Goal: Task Accomplishment & Management: Complete application form

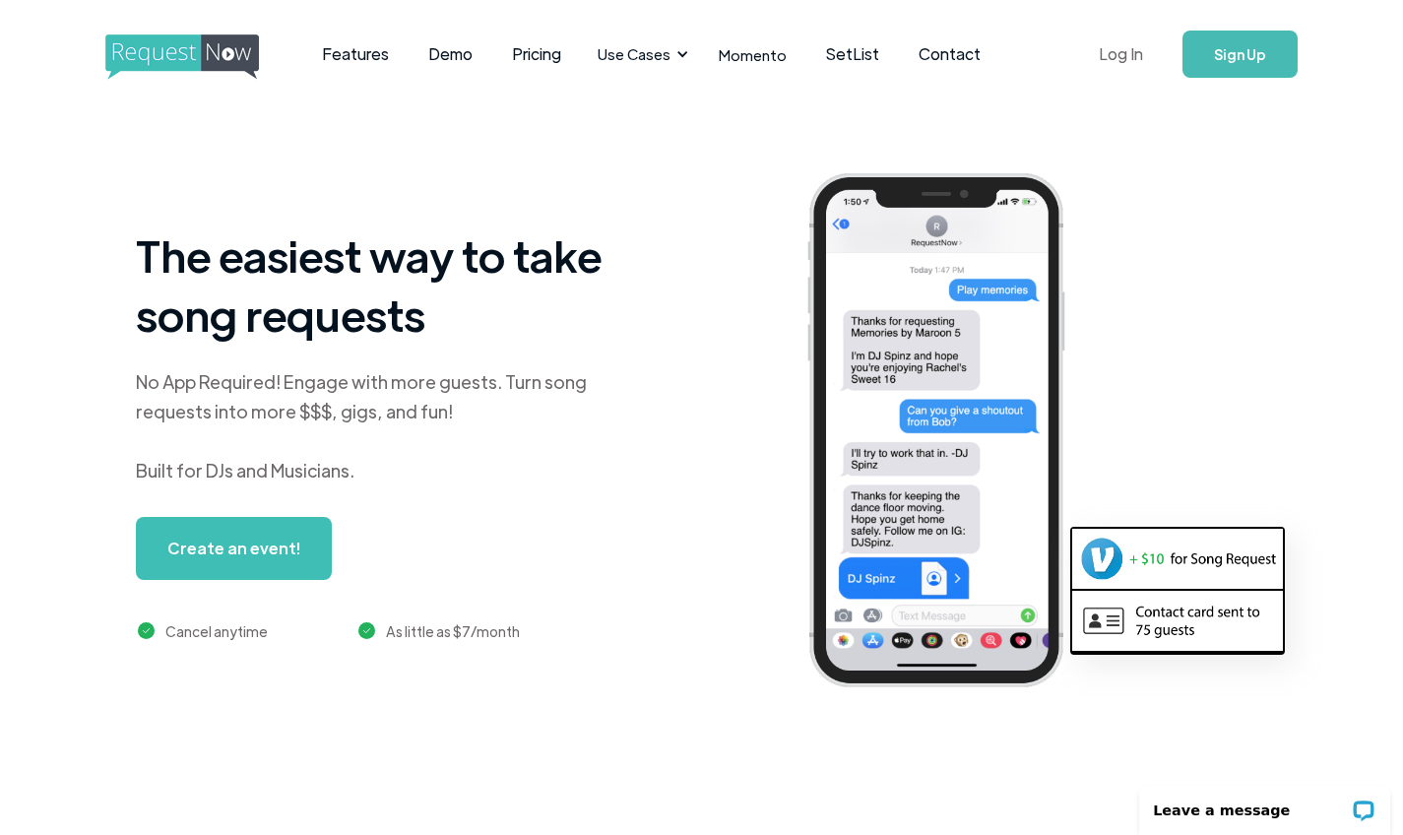
click at [1141, 44] on link "Log In" at bounding box center [1121, 54] width 84 height 69
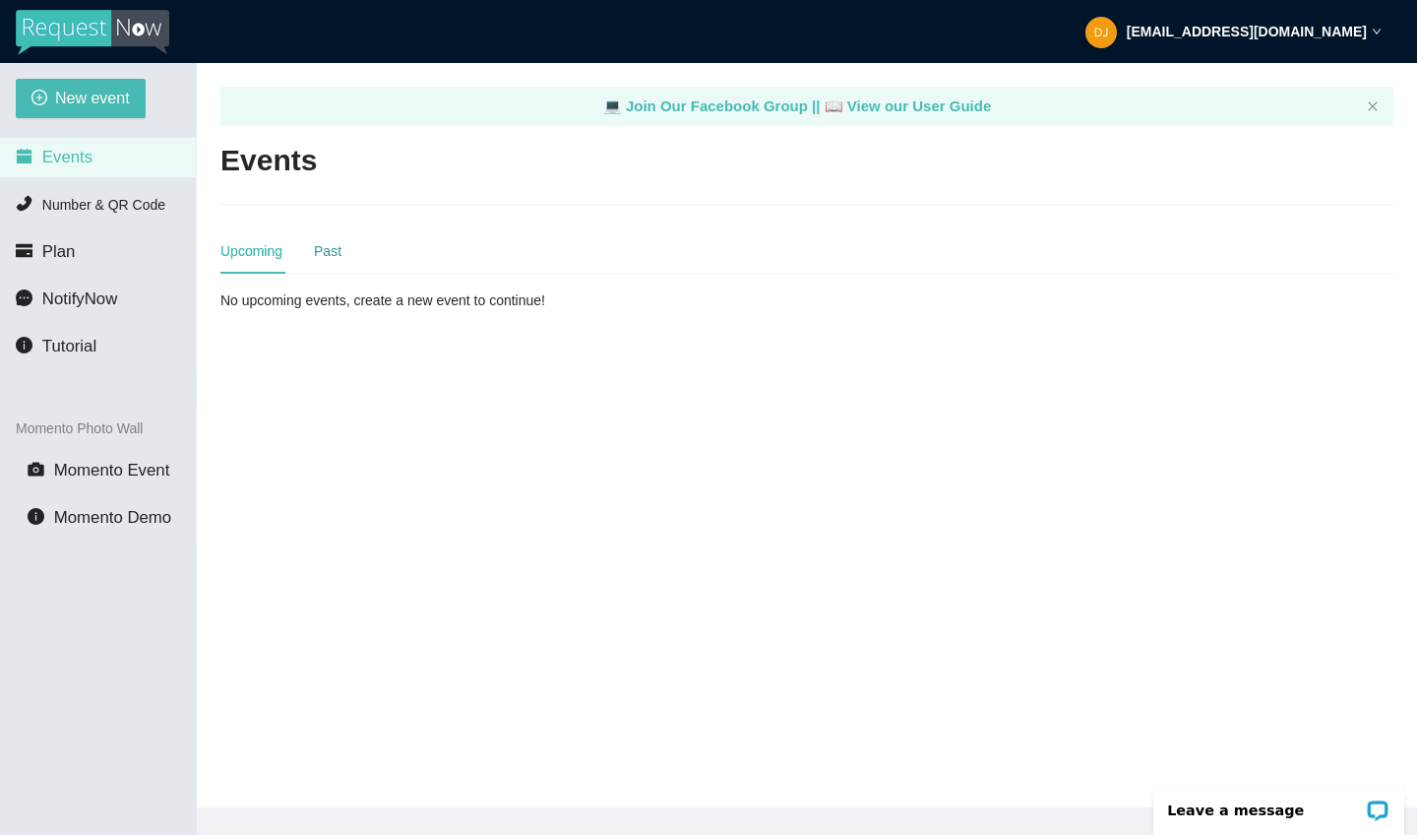
click at [331, 250] on div "Past" at bounding box center [328, 251] width 28 height 22
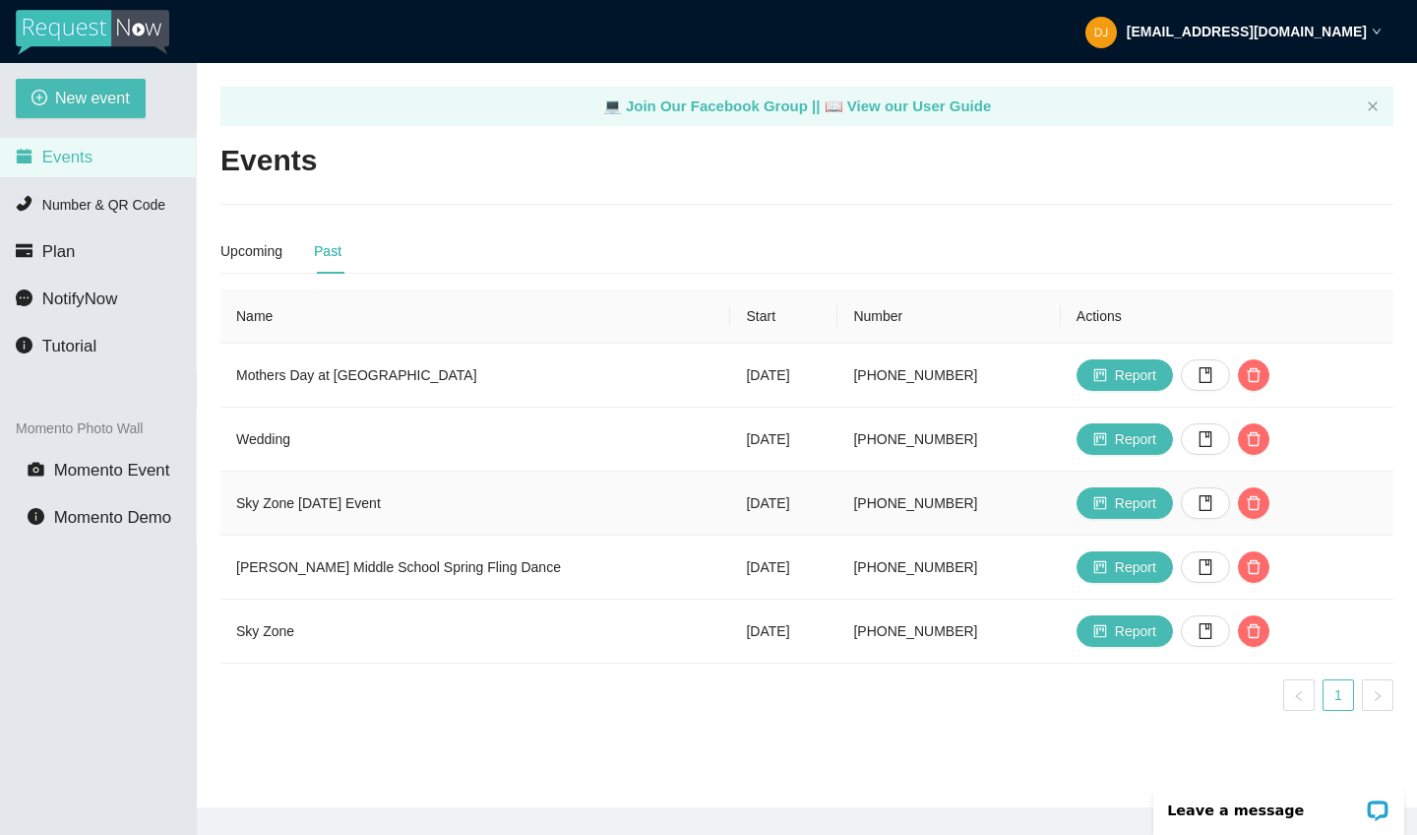
click at [350, 502] on td "Sky Zone [DATE] Event" at bounding box center [475, 503] width 510 height 64
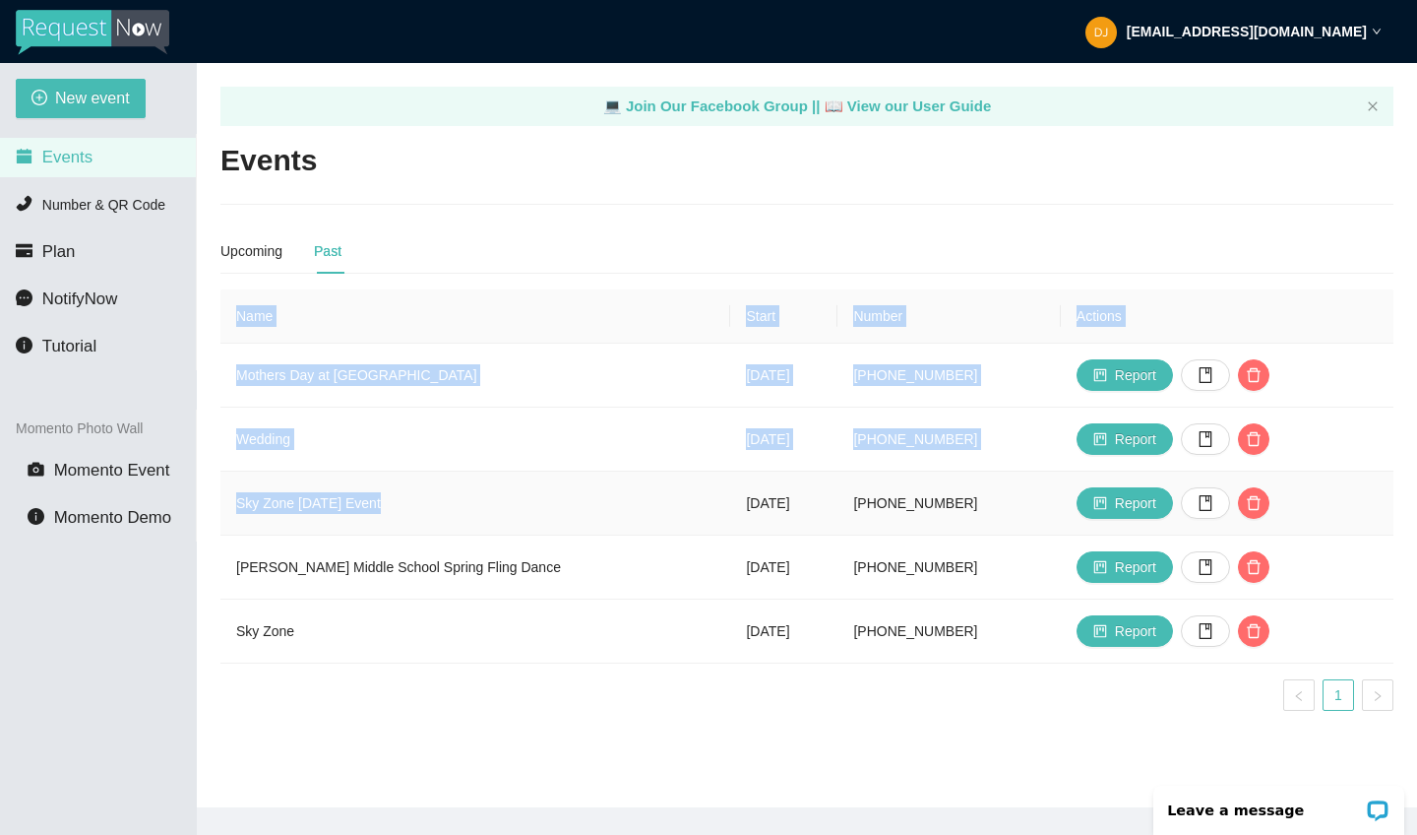
drag, startPoint x: 388, startPoint y: 502, endPoint x: 208, endPoint y: 506, distance: 180.2
click at [208, 506] on main "💻 Join Our Facebook Group || 📖 View our User Guide Events Upcoming Past No upco…" at bounding box center [807, 435] width 1220 height 744
click at [302, 463] on td "Wedding" at bounding box center [475, 439] width 510 height 64
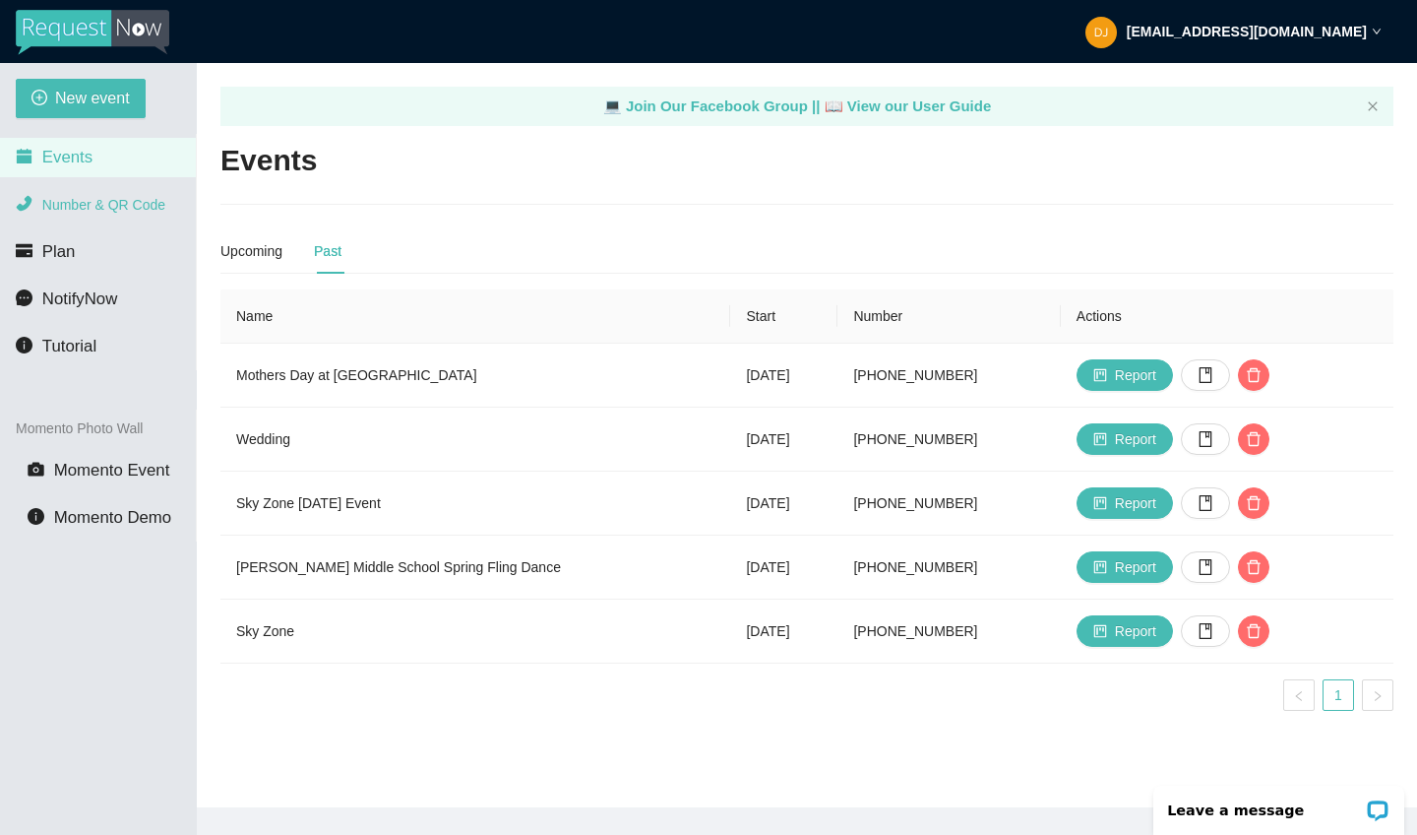
click at [90, 214] on li "Number & QR Code" at bounding box center [98, 204] width 196 height 39
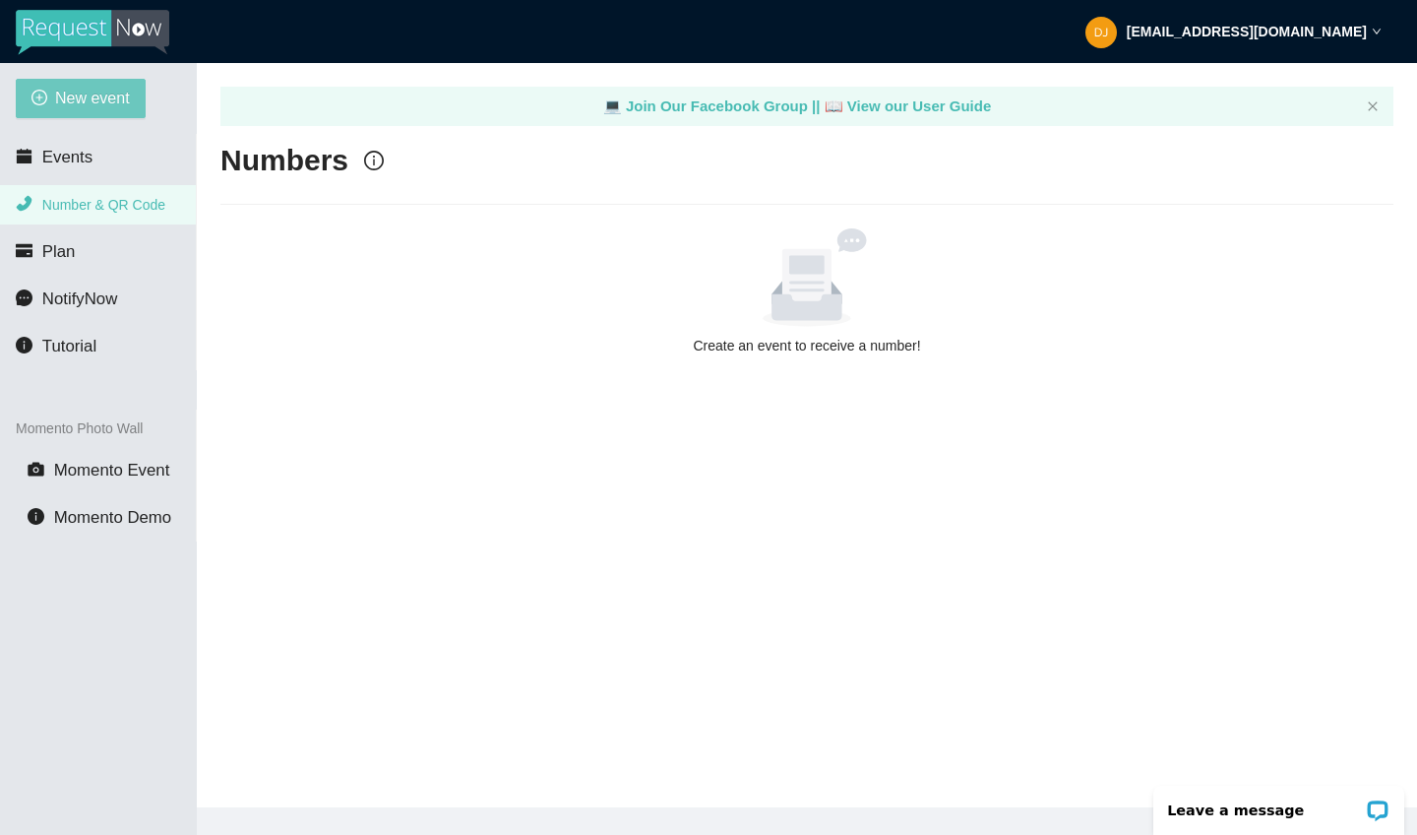
click at [100, 105] on span "New event" at bounding box center [92, 98] width 75 height 25
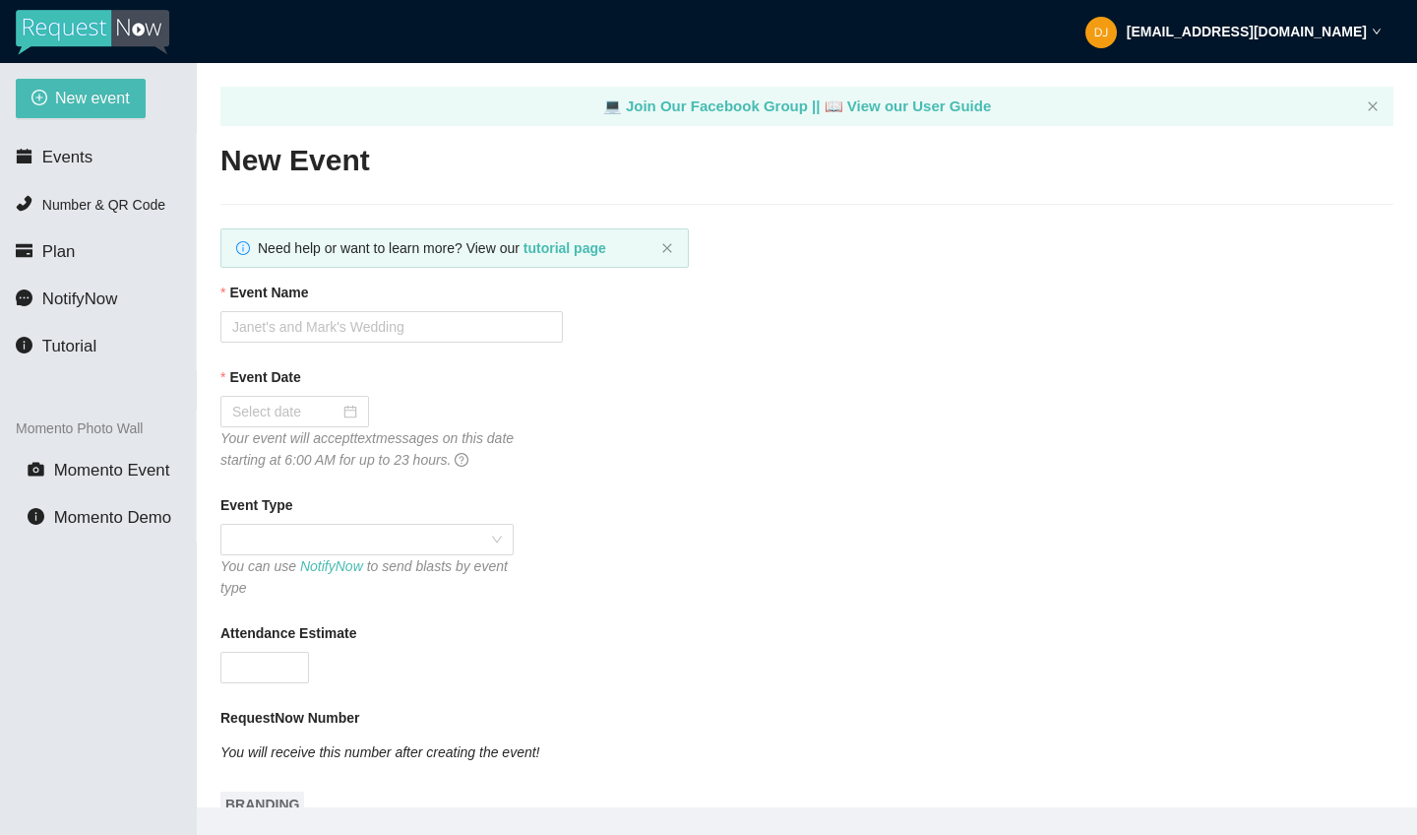
type textarea "[URL][DOMAIN_NAME]"
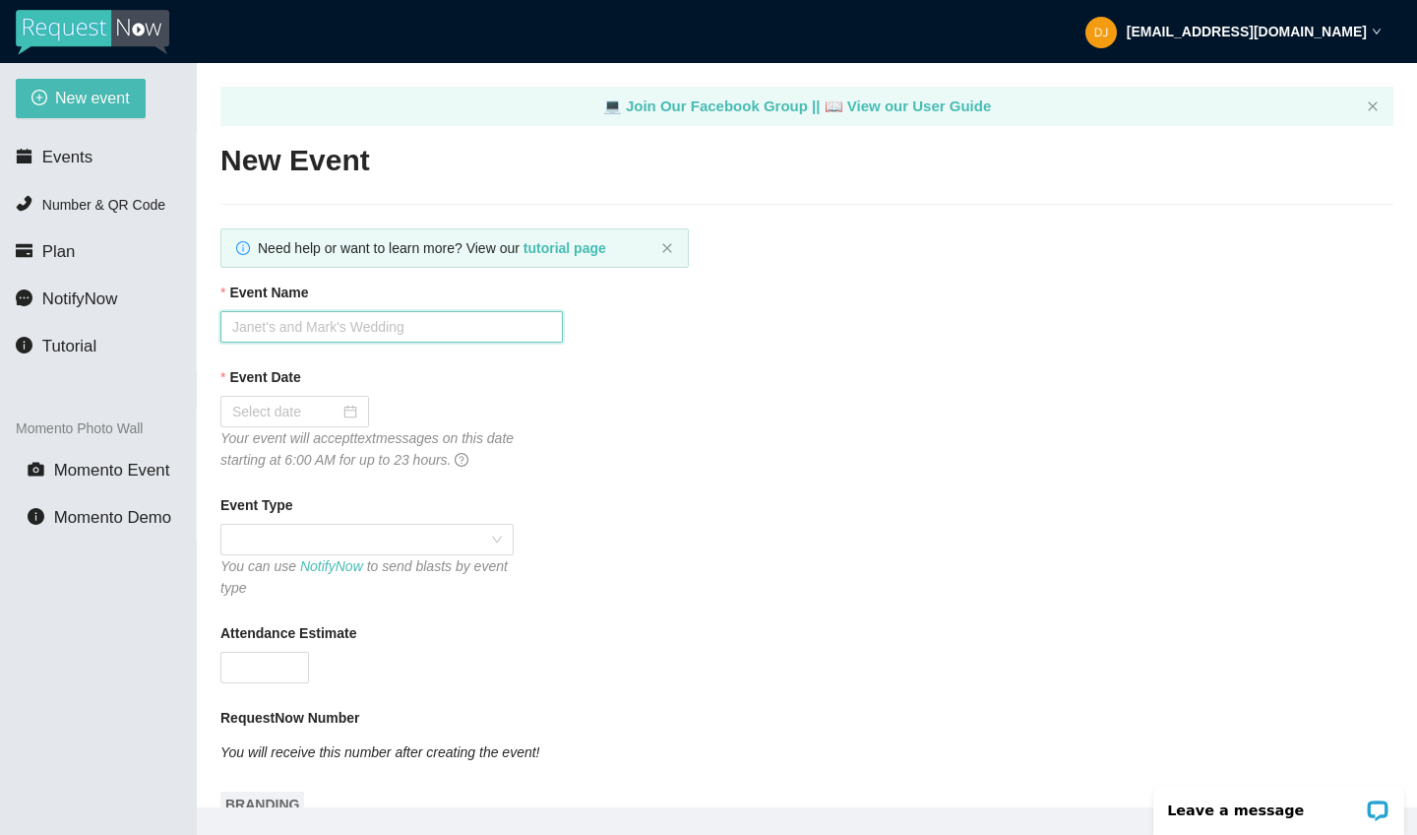
click at [320, 322] on input "Event Name" at bounding box center [391, 326] width 343 height 31
type input "Oasis Homecoming Dance"
click at [349, 427] on div "Your event will accept text messages on this date starting at 6:00 AM for up to…" at bounding box center [391, 448] width 343 height 43
click at [346, 418] on div at bounding box center [294, 412] width 125 height 22
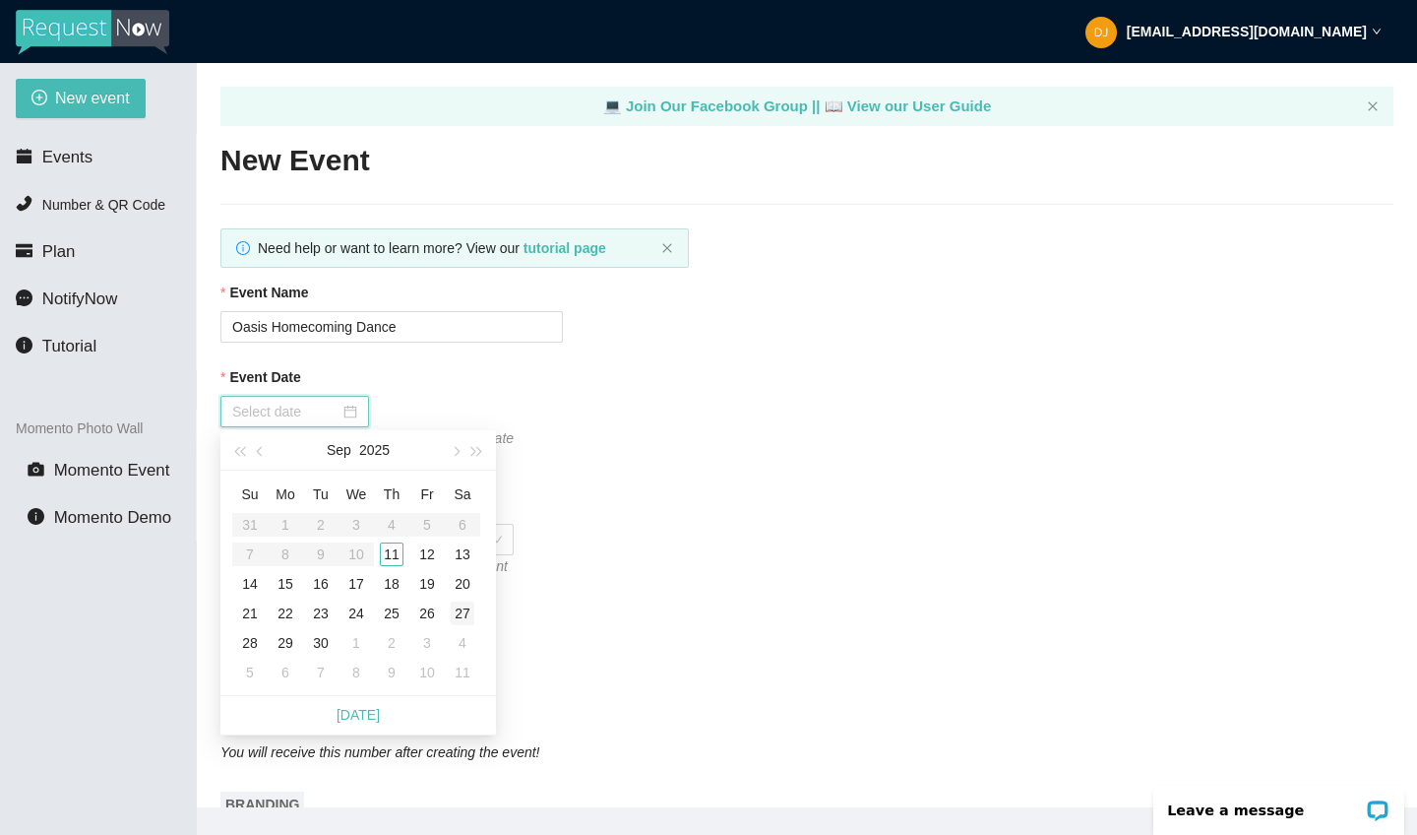
type input "[DATE]"
click at [460, 613] on div "27" at bounding box center [463, 613] width 24 height 24
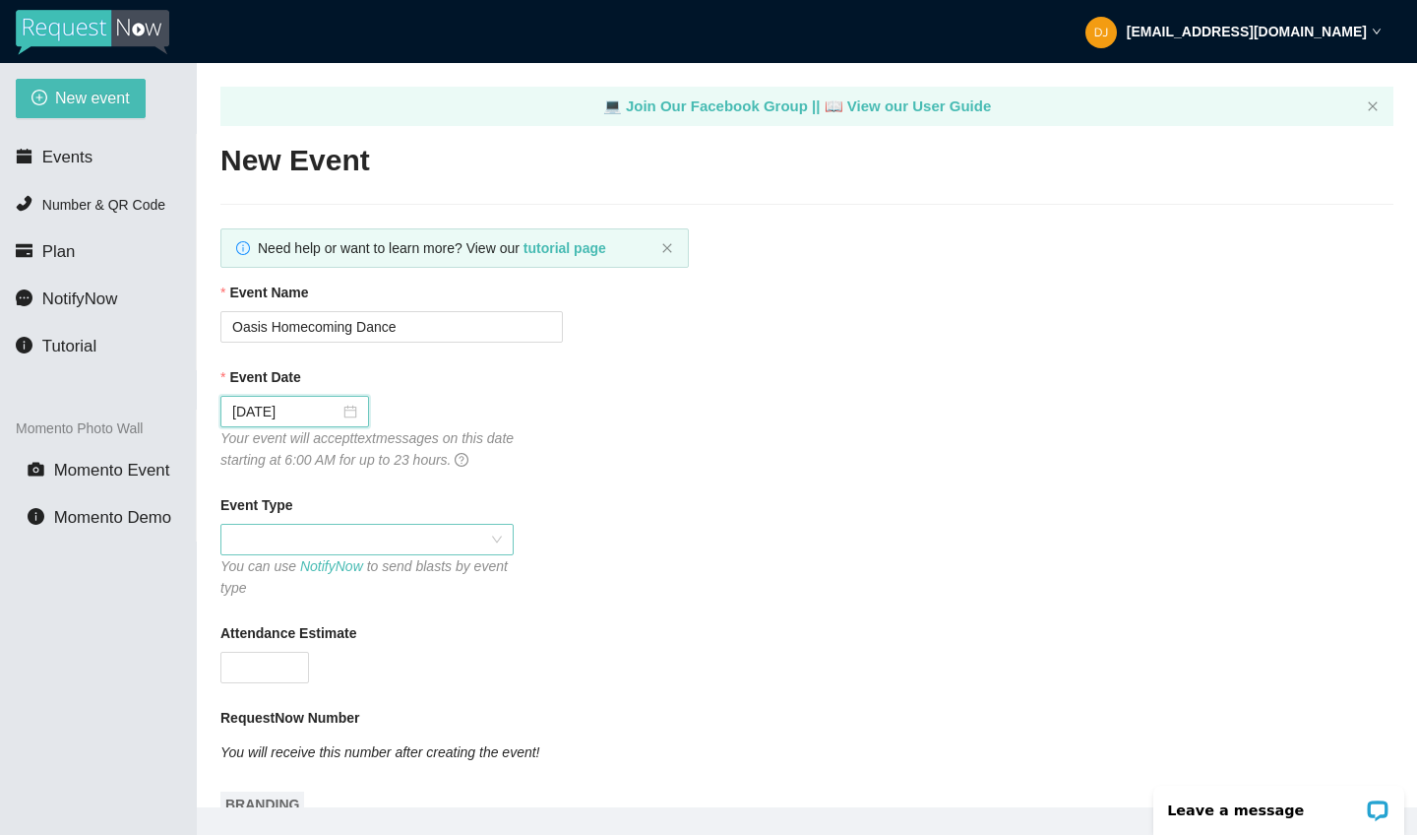
click at [335, 538] on span at bounding box center [367, 540] width 270 height 30
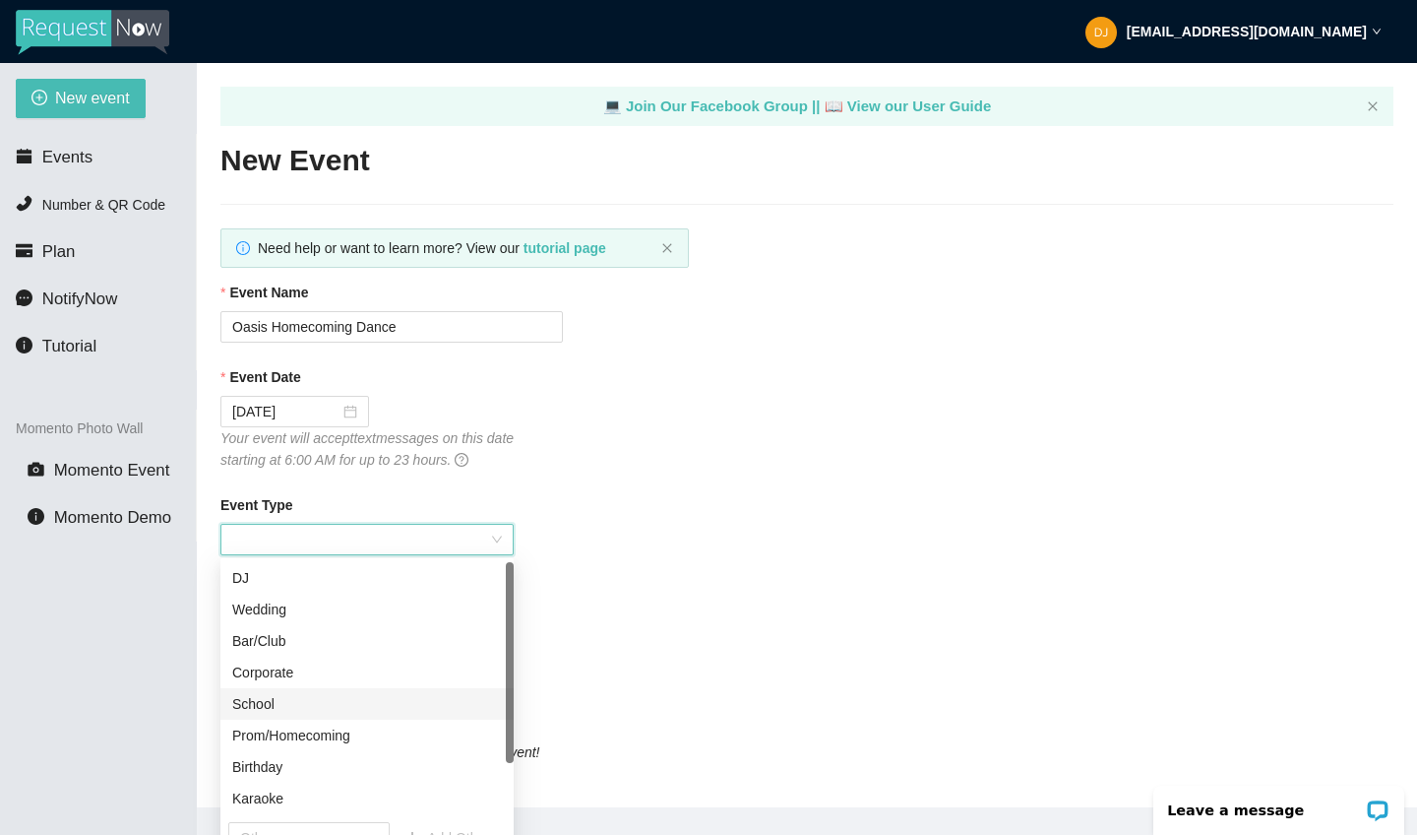
click at [300, 707] on div "School" at bounding box center [367, 704] width 270 height 22
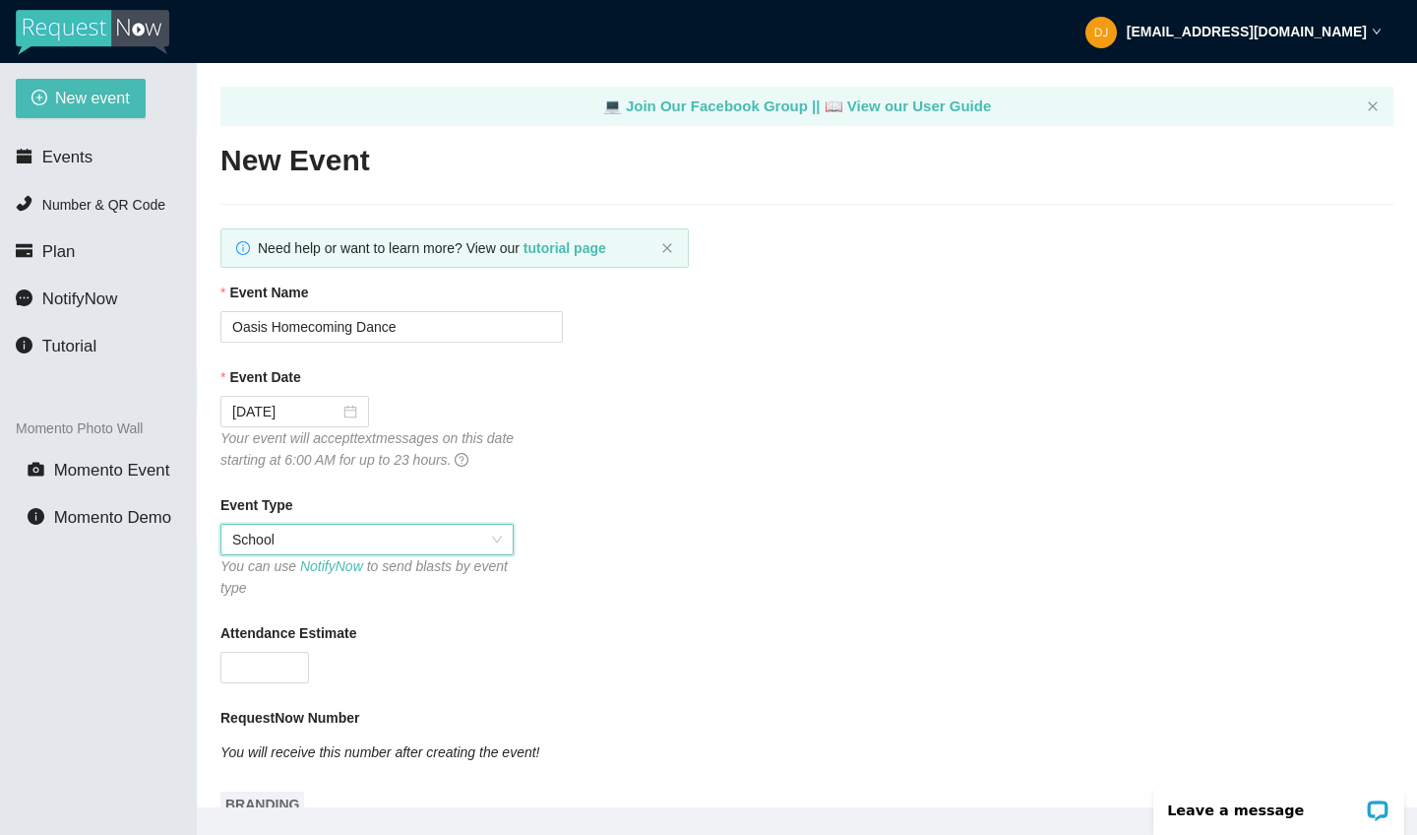
click at [297, 531] on span "School" at bounding box center [367, 540] width 270 height 30
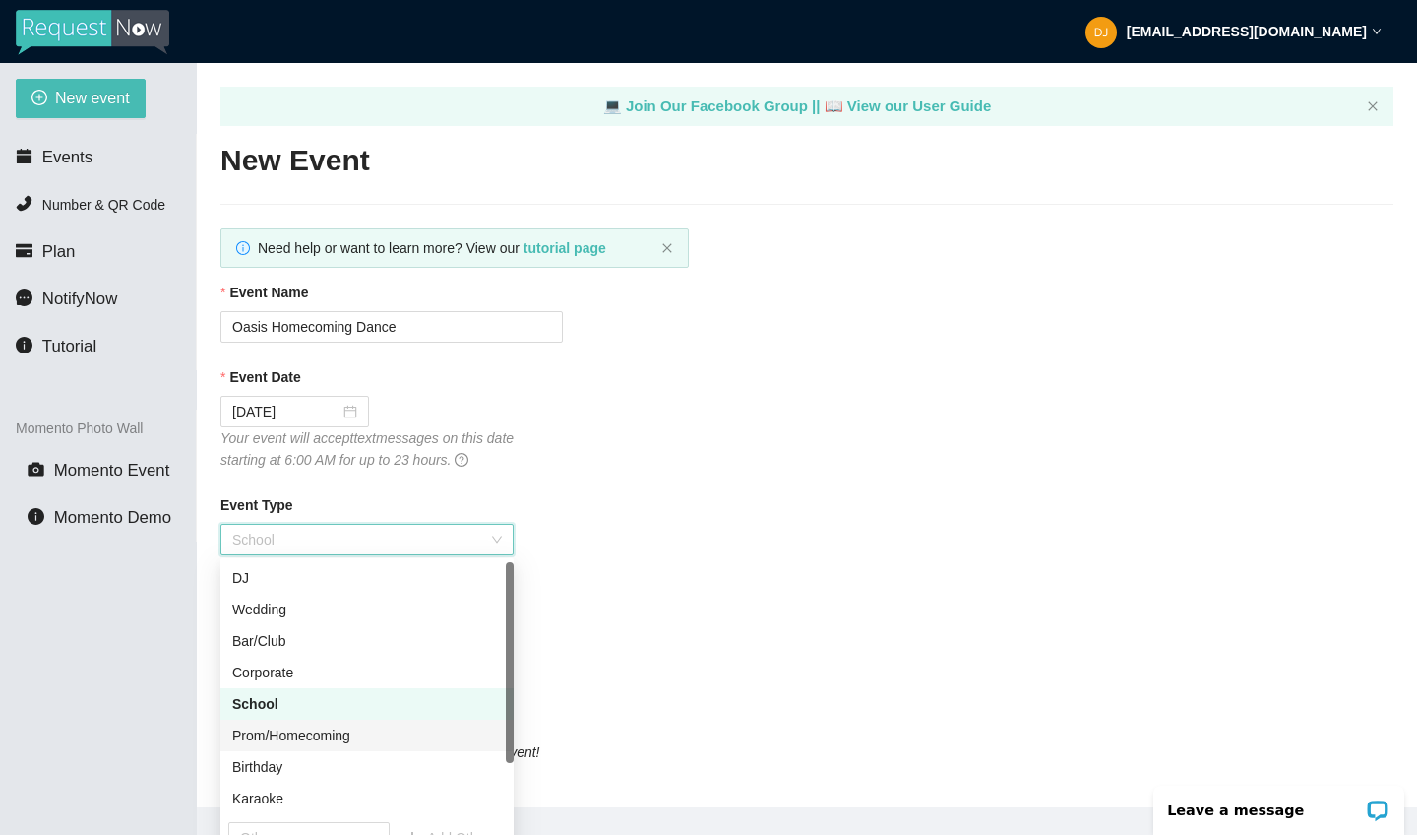
click at [313, 729] on div "Prom/Homecoming" at bounding box center [367, 735] width 270 height 22
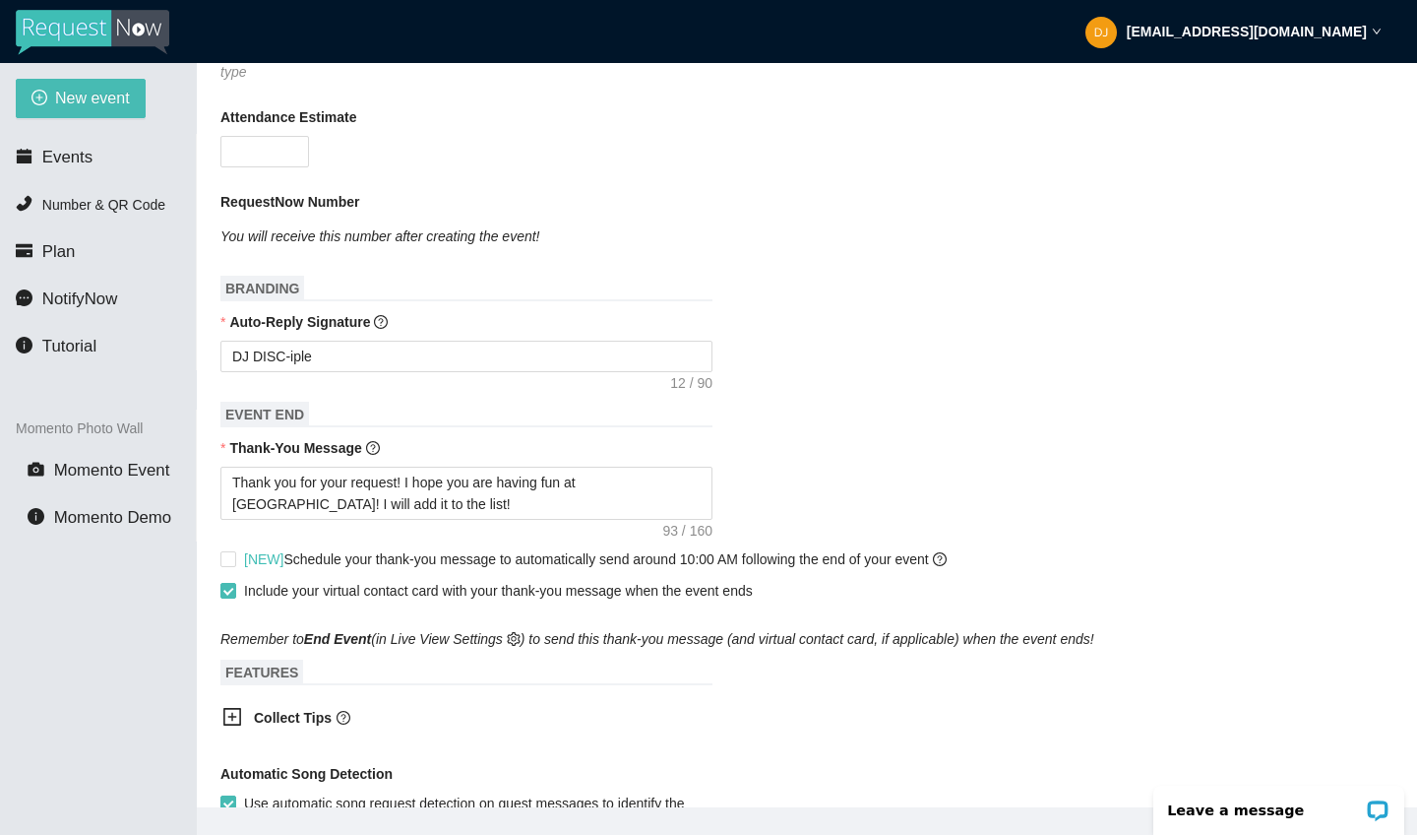
scroll to position [477, 0]
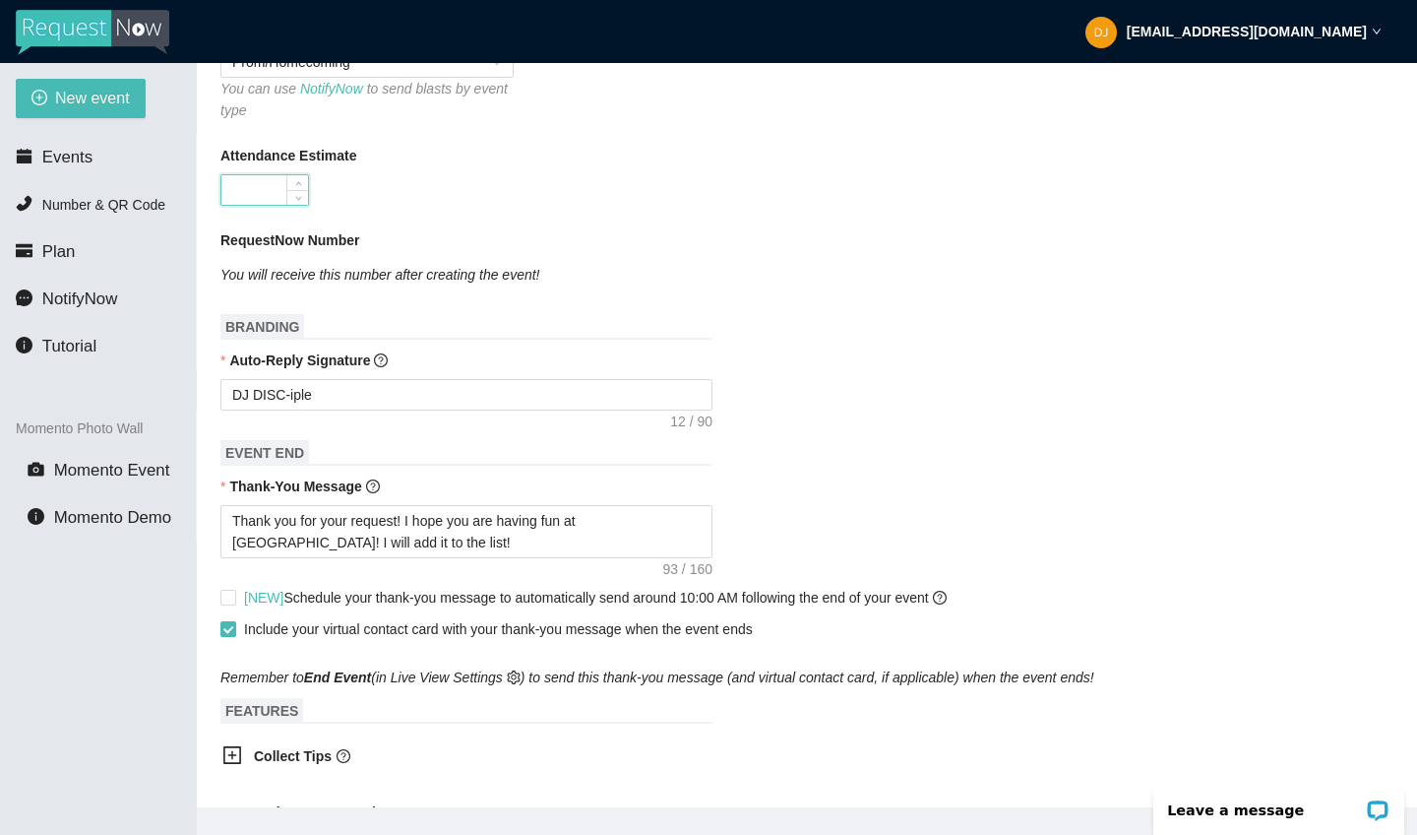
click at [277, 195] on input "Attendance Estimate" at bounding box center [264, 190] width 87 height 30
type input "50"
click at [334, 395] on textarea "DJ DISC-iple" at bounding box center [466, 394] width 492 height 31
drag, startPoint x: 344, startPoint y: 395, endPoint x: 136, endPoint y: 389, distance: 208.7
click at [136, 389] on section "New event Events Number & QR Code Plan NotifyNow Tutorial Momento Photo Wall Mo…" at bounding box center [708, 480] width 1417 height 835
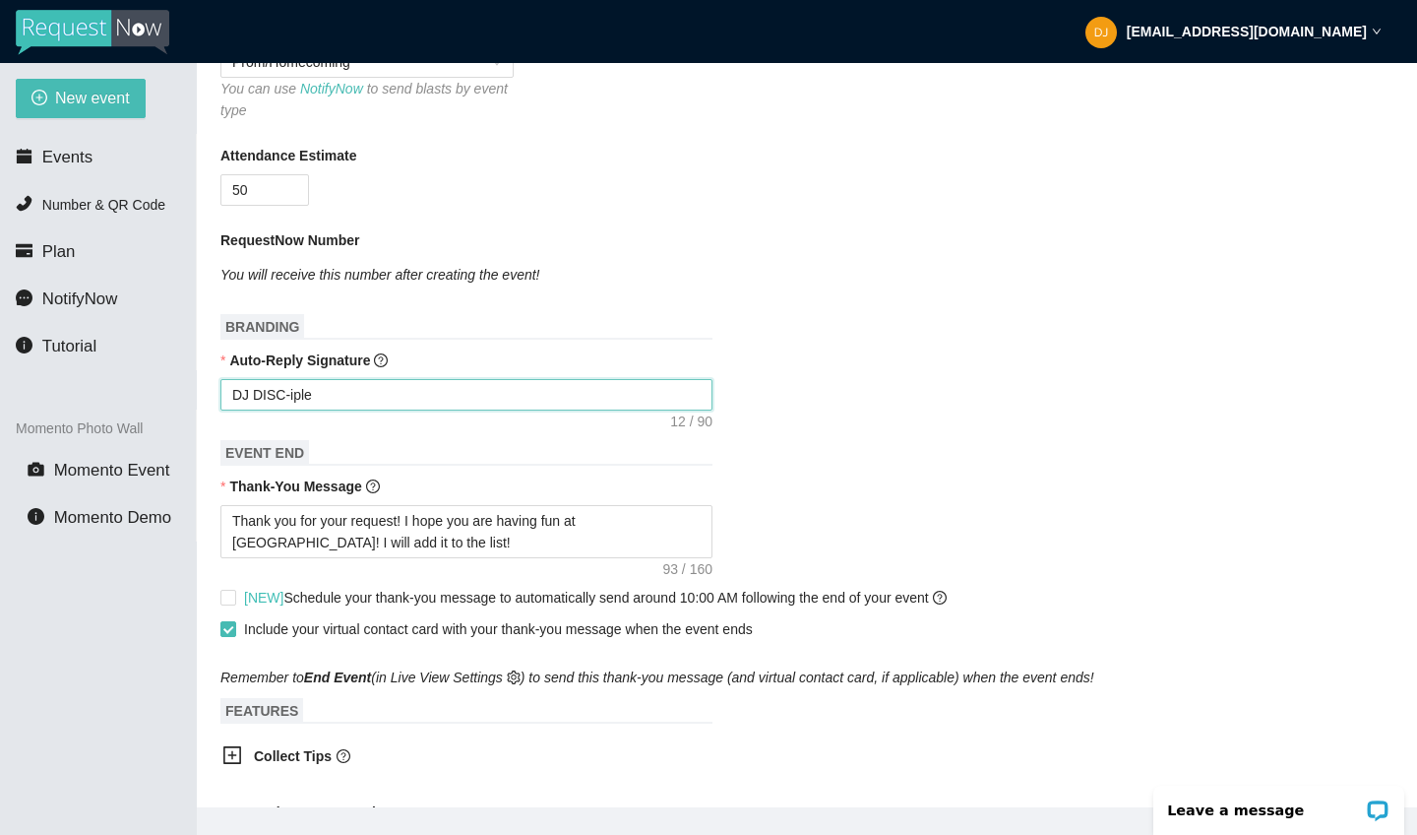
click at [223, 402] on textarea "DJ DISC-iple" at bounding box center [466, 394] width 492 height 31
click at [289, 401] on textarea "DJ DISC-iple" at bounding box center [466, 394] width 492 height 31
drag, startPoint x: 321, startPoint y: 396, endPoint x: 249, endPoint y: 397, distance: 71.9
click at [249, 397] on textarea "DJ DISC-iple" at bounding box center [466, 394] width 492 height 31
type textarea "DJ"
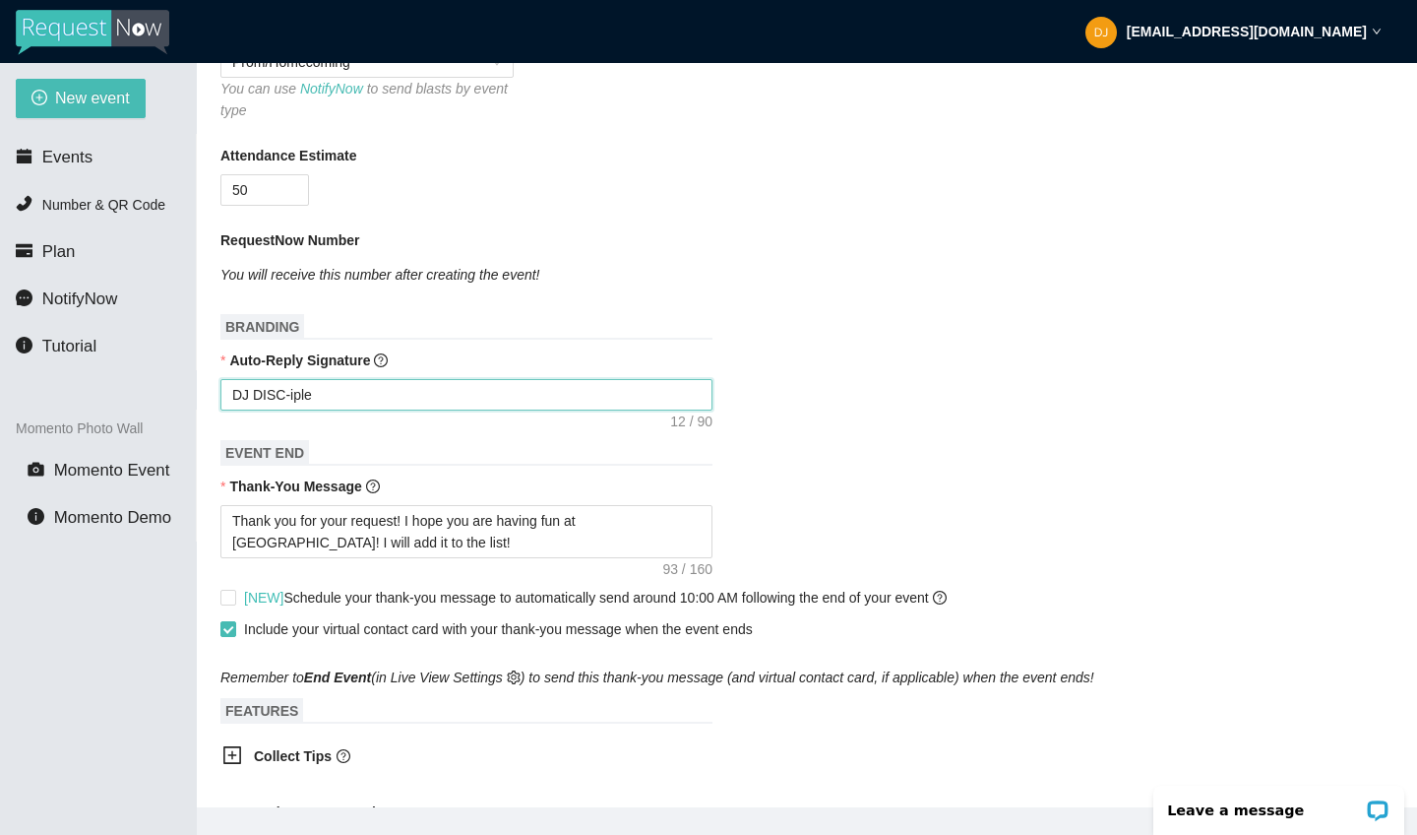
type textarea "DJ"
type textarea "DJ R"
type textarea "DJ Ro"
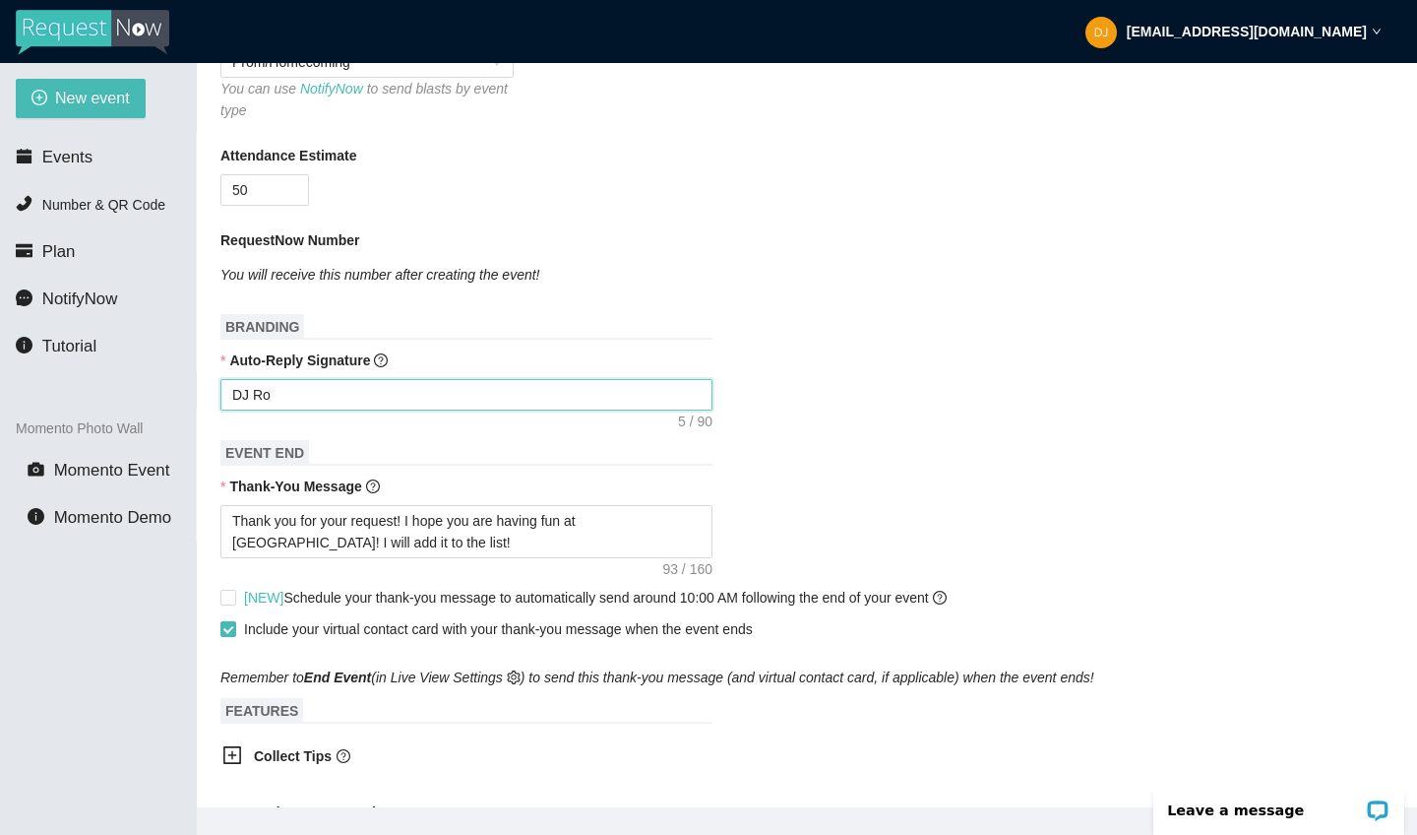
type textarea "DJ Rob"
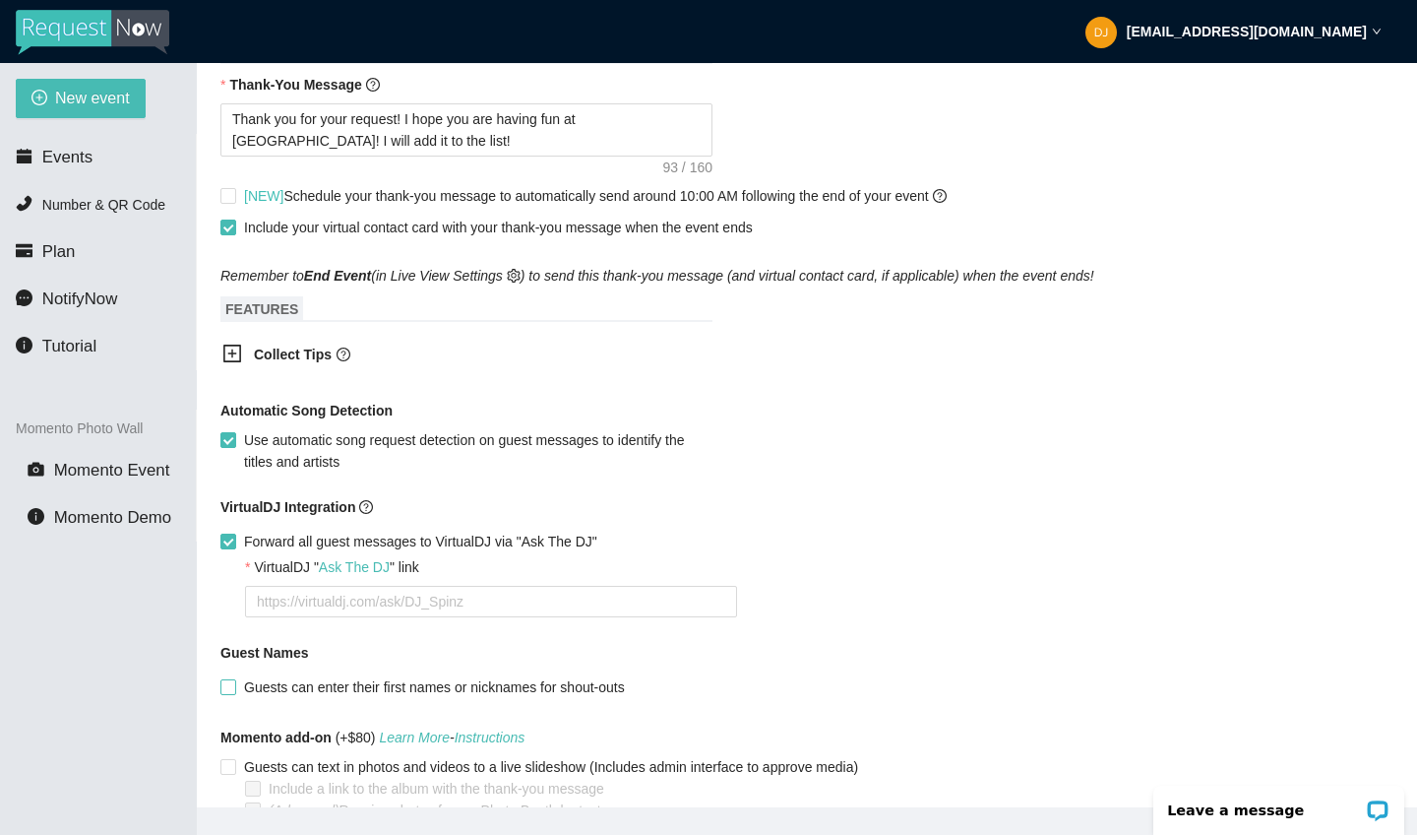
scroll to position [986, 0]
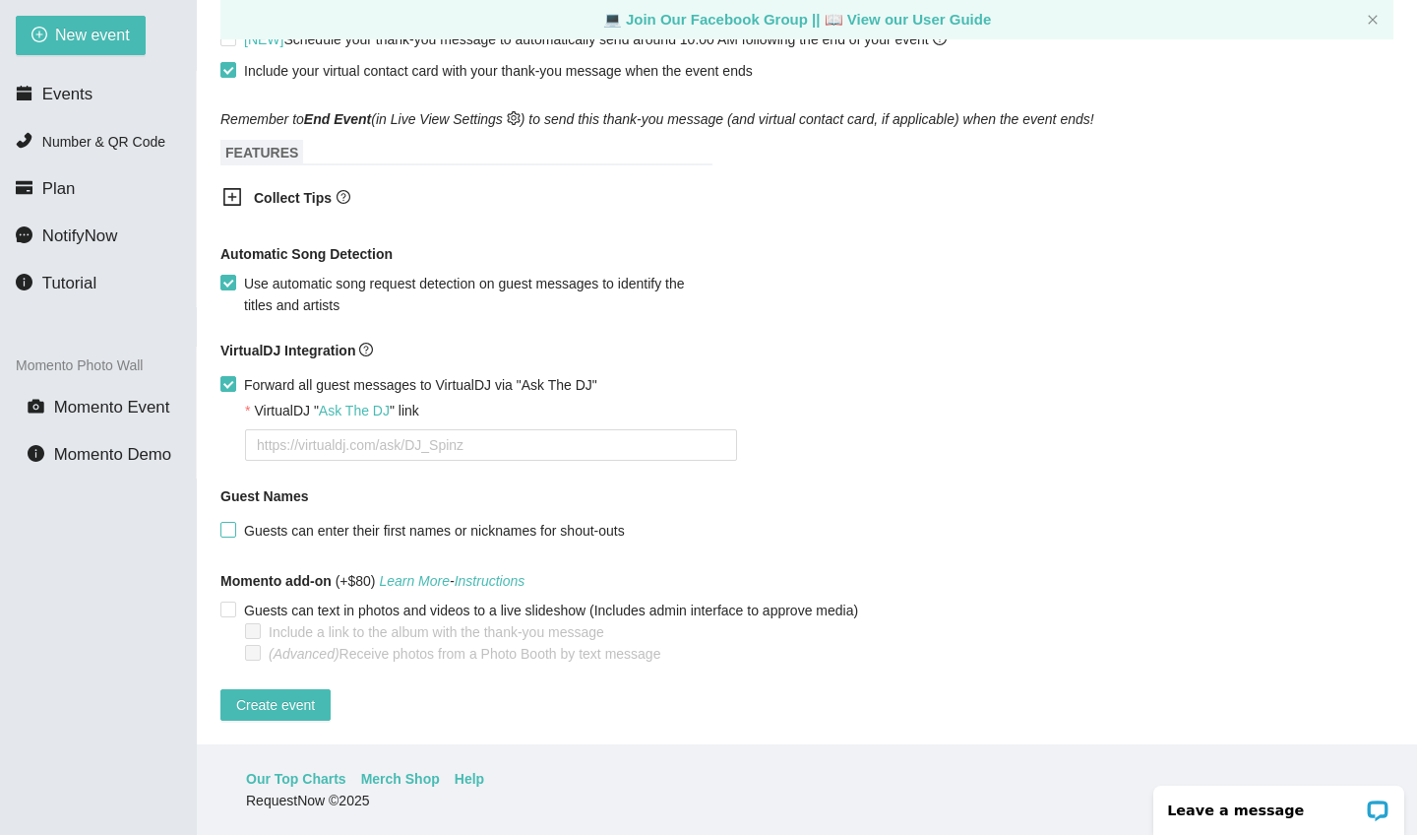
type textarea "DJ Rob"
click at [232, 522] on input "Guests can enter their first names or nicknames for shout-outs" at bounding box center [227, 529] width 14 height 14
checkbox input "true"
click at [284, 694] on span "Create event" at bounding box center [275, 705] width 79 height 22
click at [228, 376] on input "Forward all guest messages to VirtualDJ via "Ask The DJ"" at bounding box center [227, 383] width 14 height 14
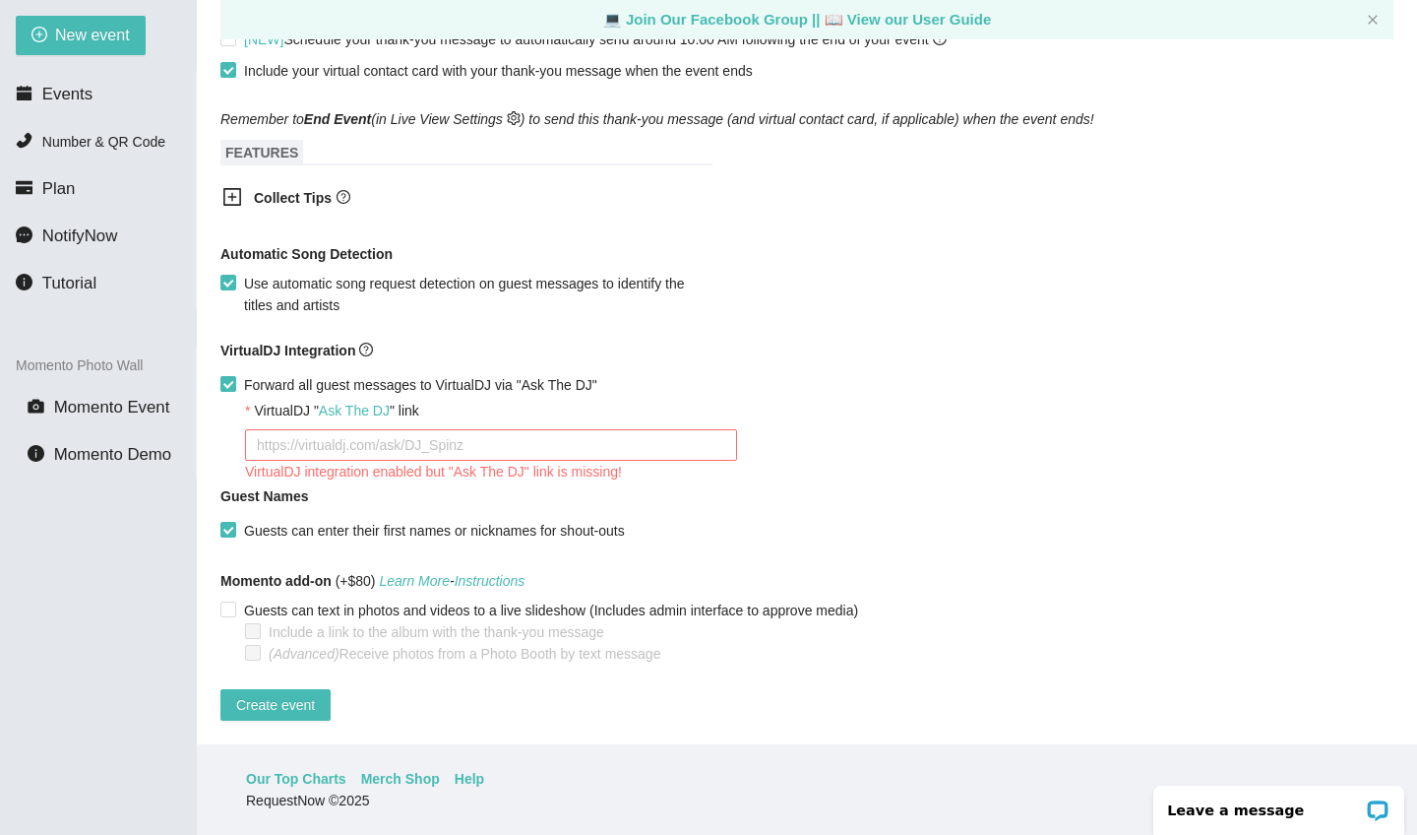
checkbox input "false"
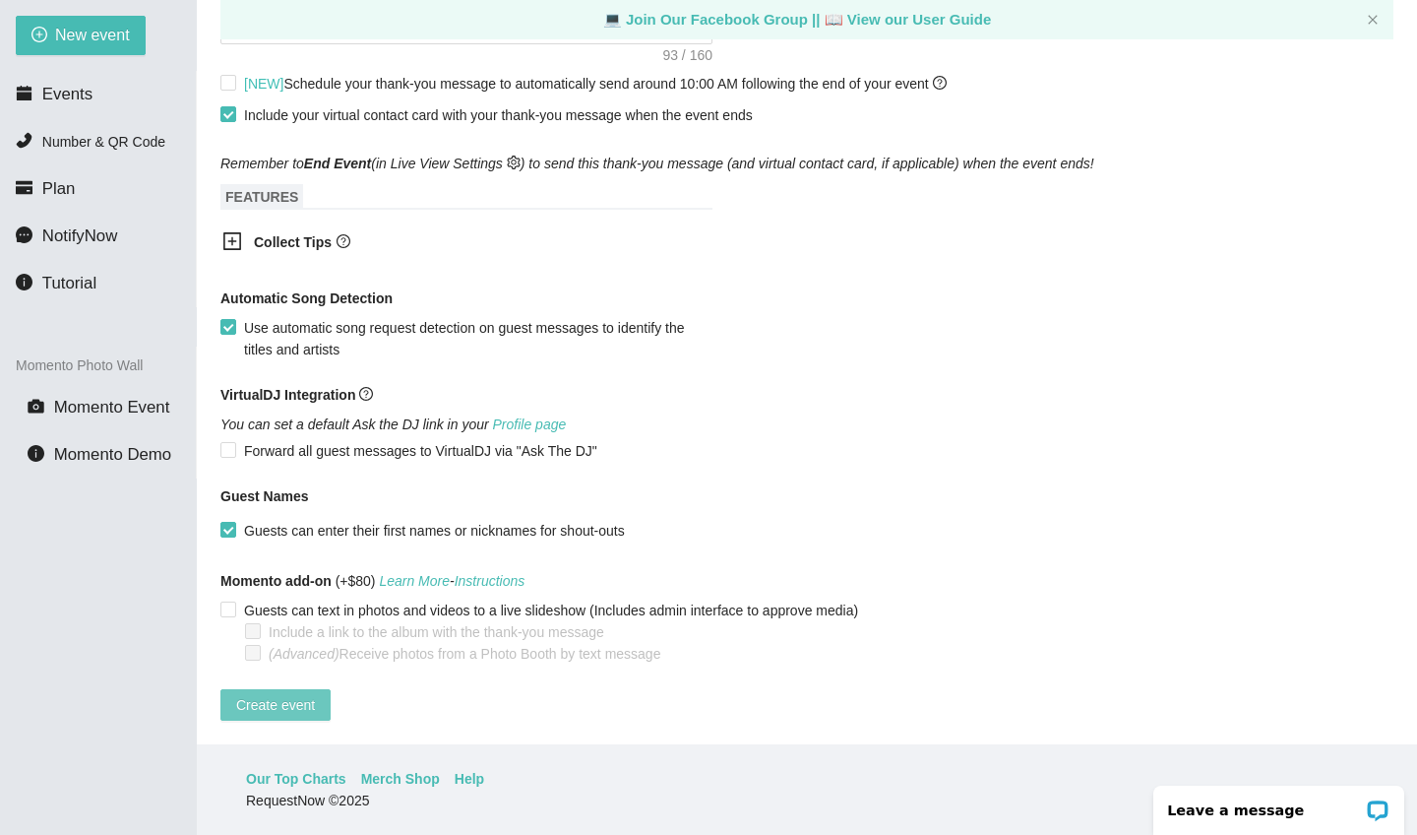
click at [304, 700] on span "Create event" at bounding box center [275, 705] width 79 height 22
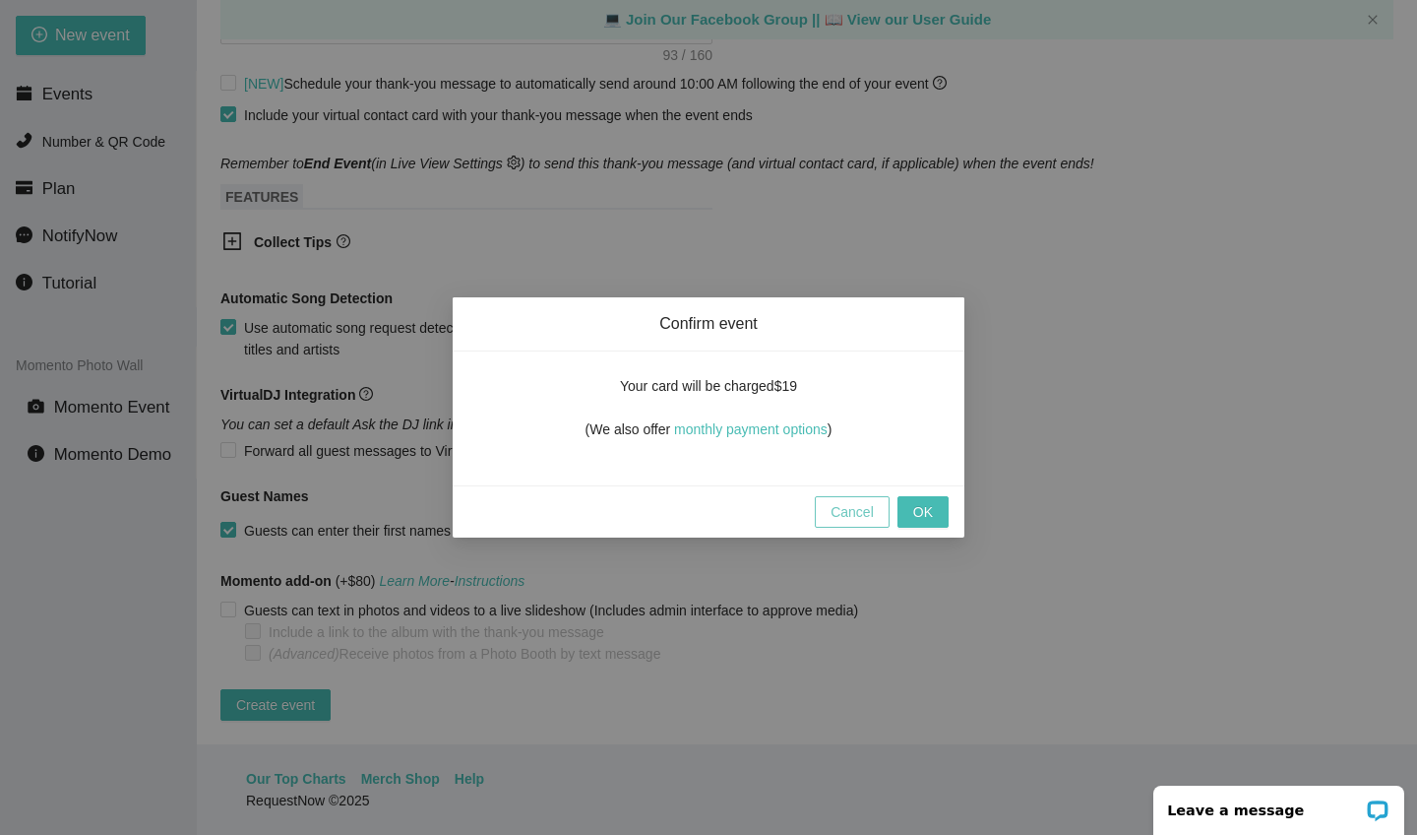
click at [847, 520] on span "Cancel" at bounding box center [852, 512] width 43 height 22
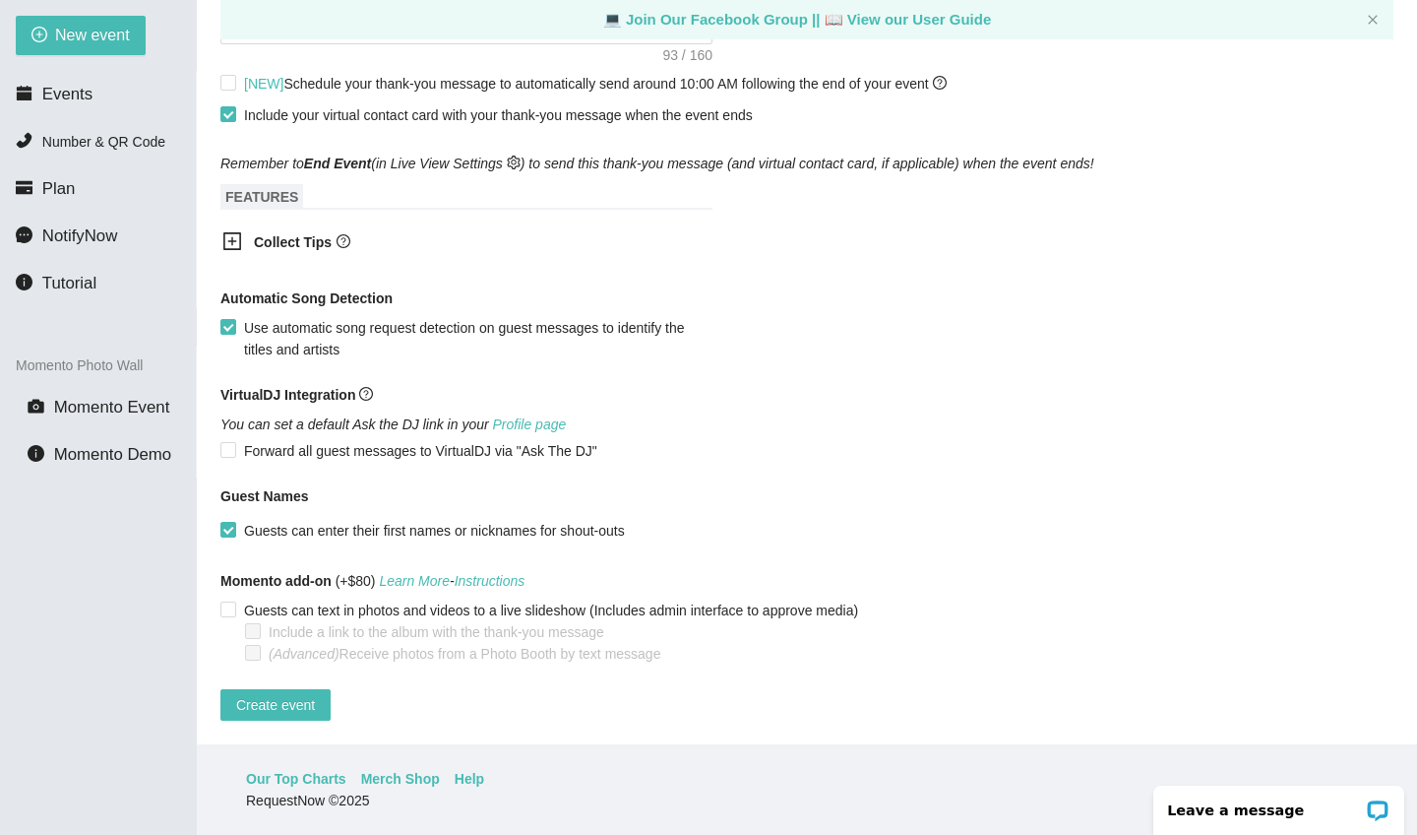
scroll to position [0, 0]
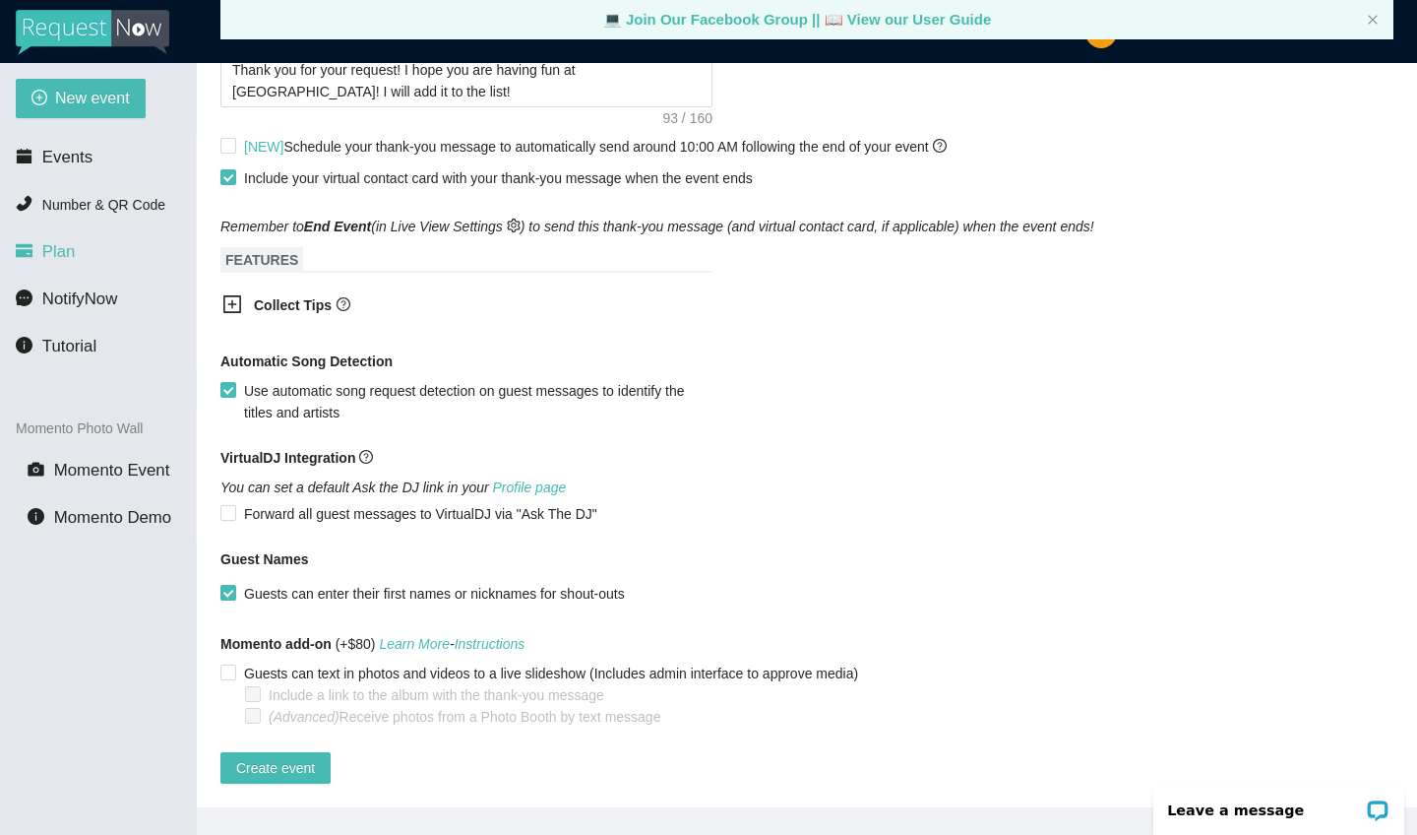
click at [98, 271] on li "Plan" at bounding box center [98, 251] width 196 height 39
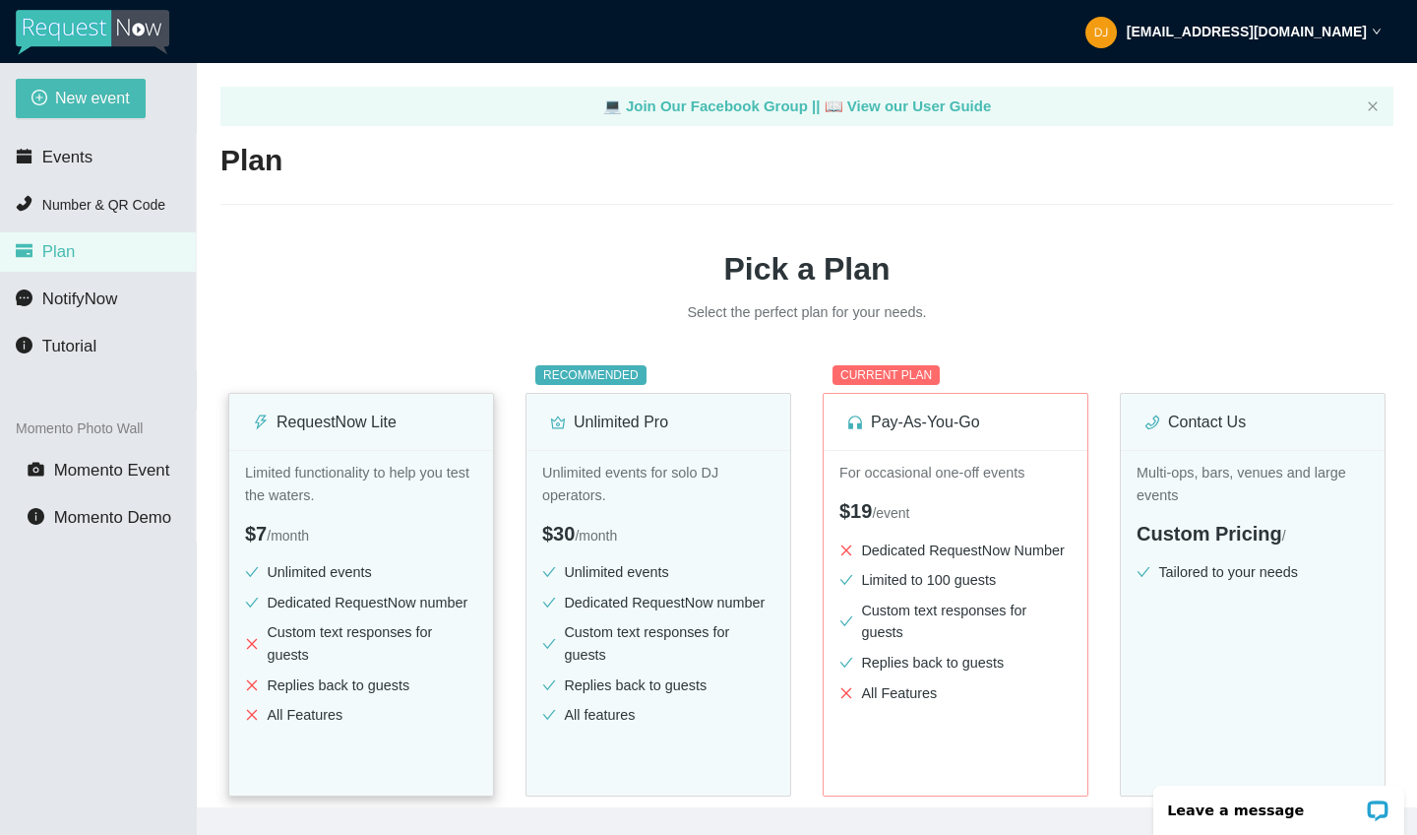
scroll to position [178, 0]
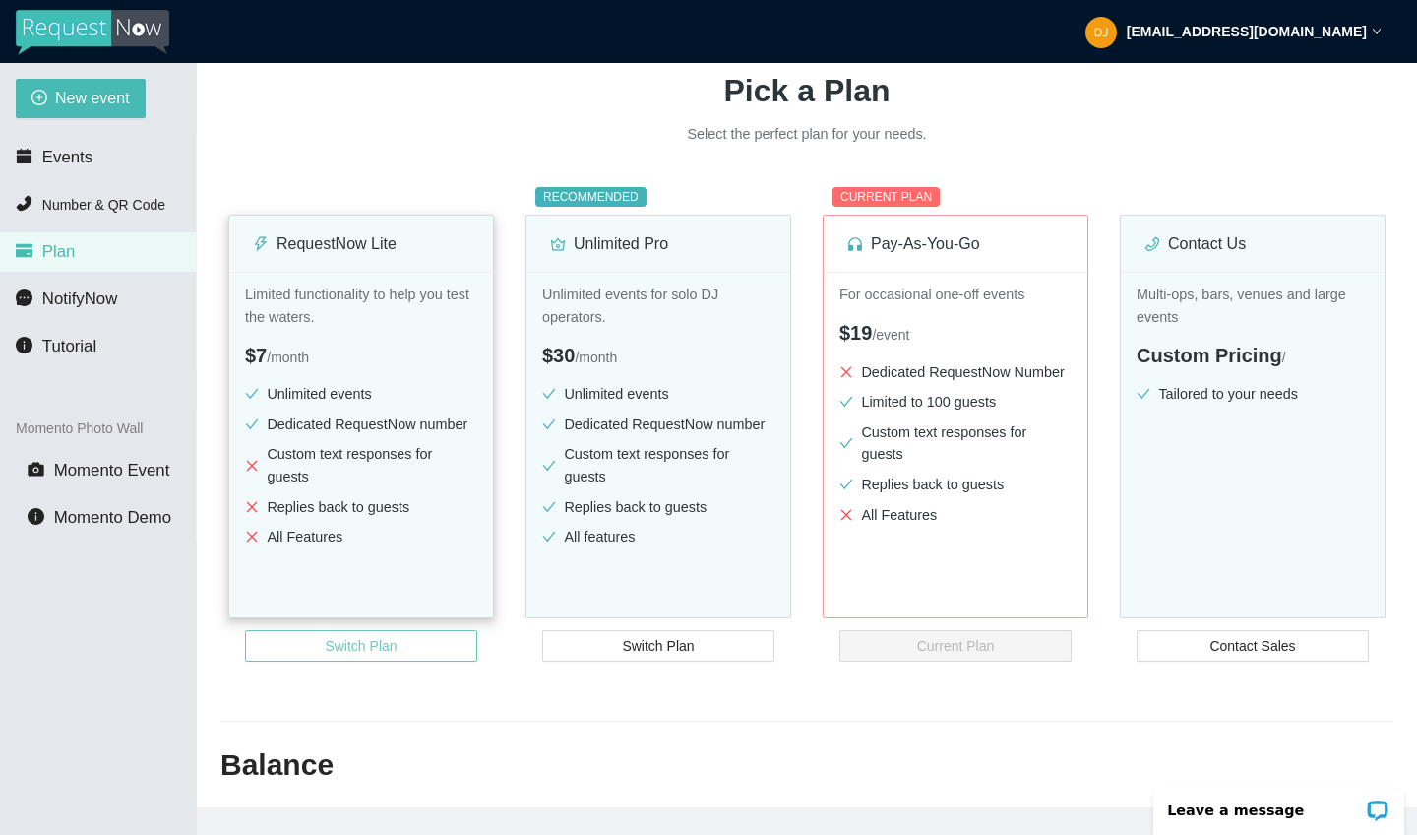
click at [406, 644] on button "Switch Plan" at bounding box center [361, 645] width 232 height 31
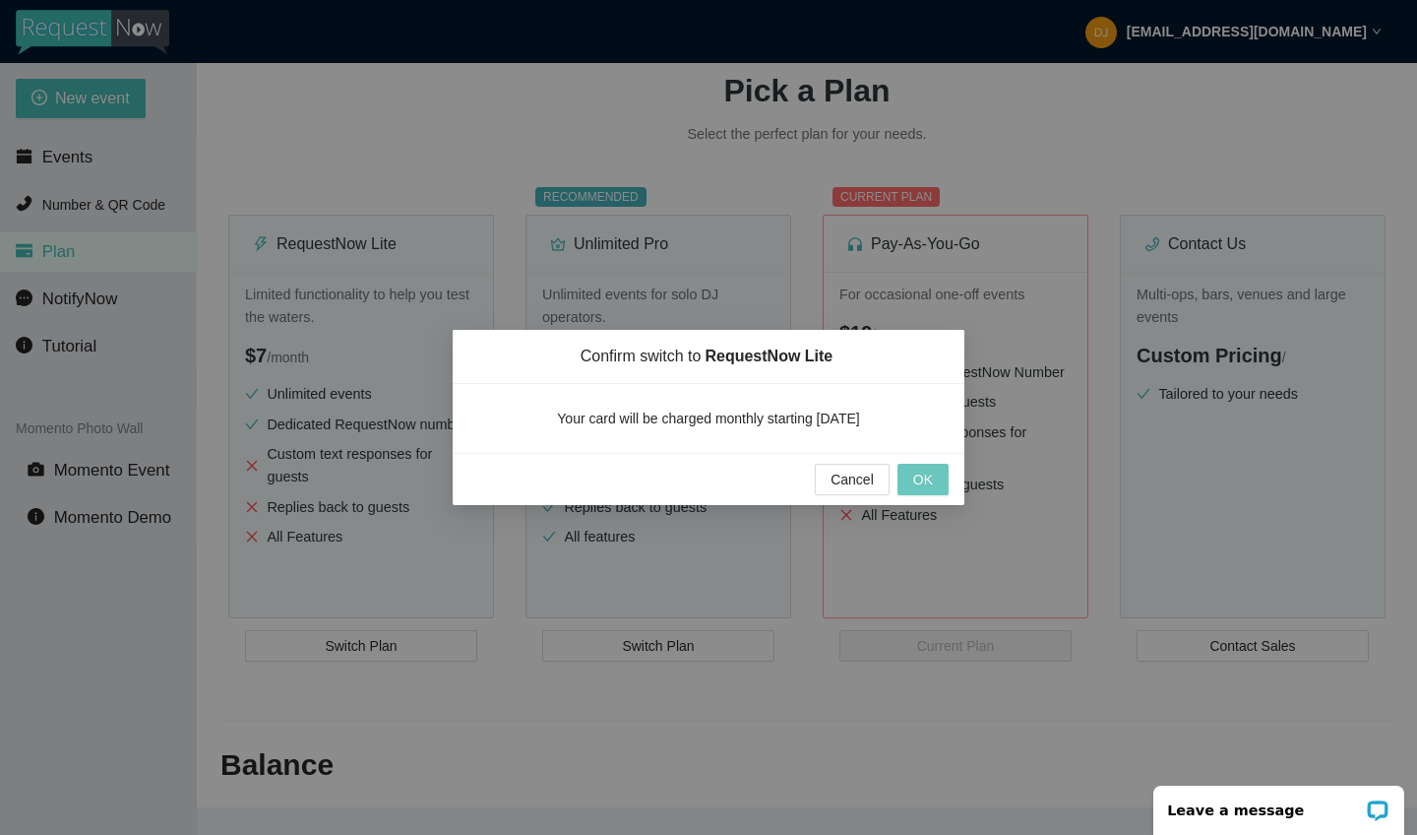
click at [933, 479] on button "OK" at bounding box center [923, 479] width 51 height 31
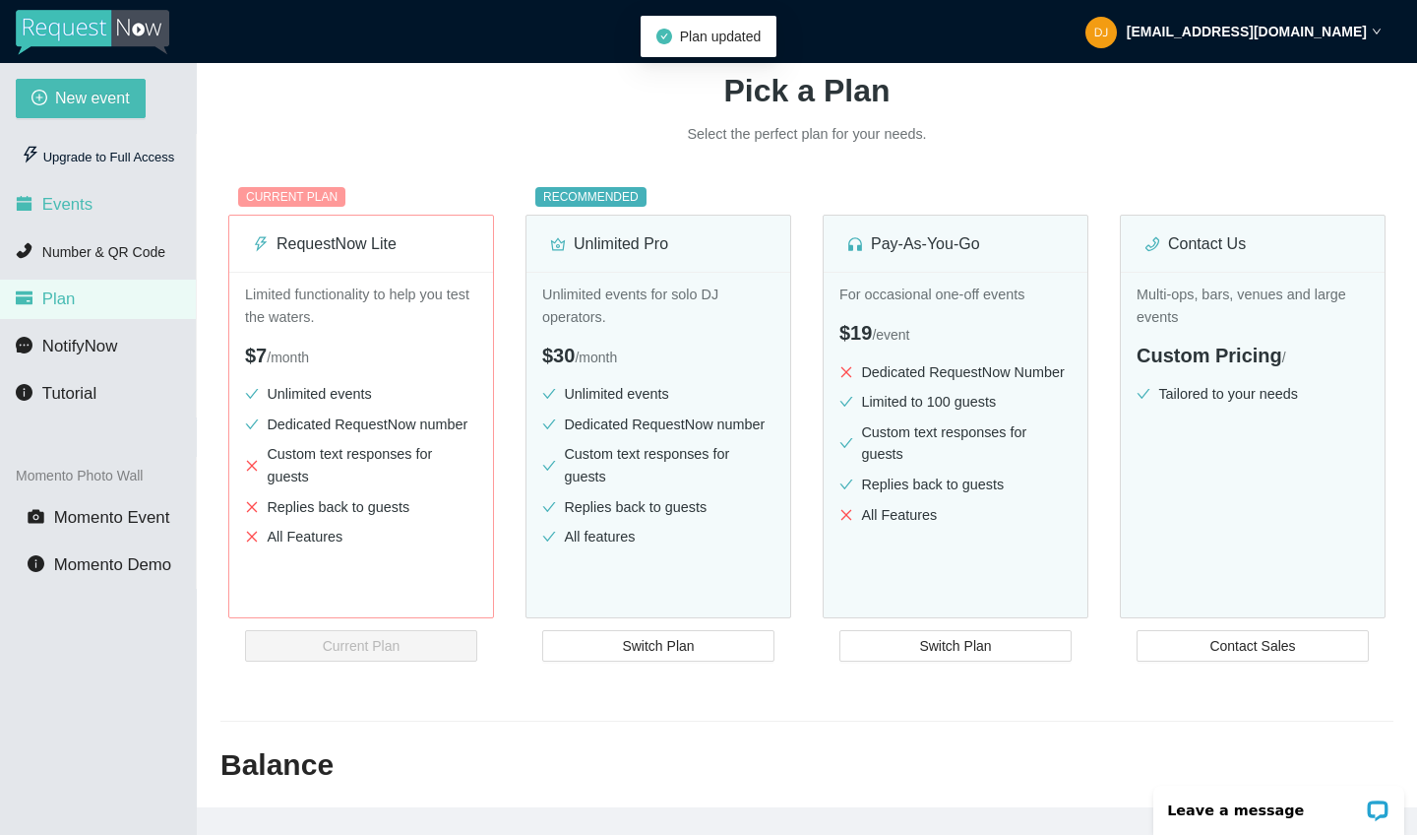
click at [128, 216] on li "Events" at bounding box center [98, 204] width 196 height 39
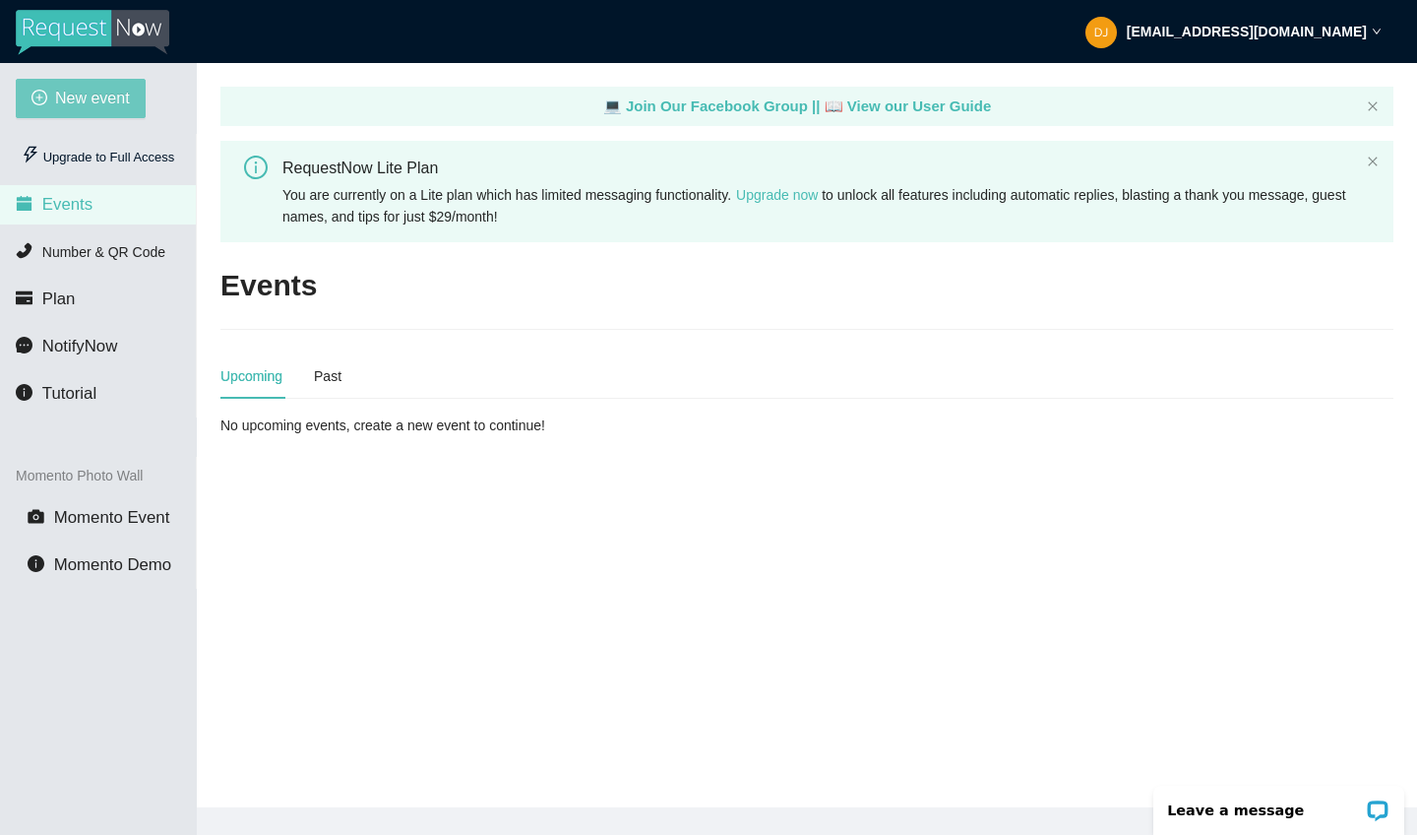
click at [75, 94] on span "New event" at bounding box center [92, 98] width 75 height 25
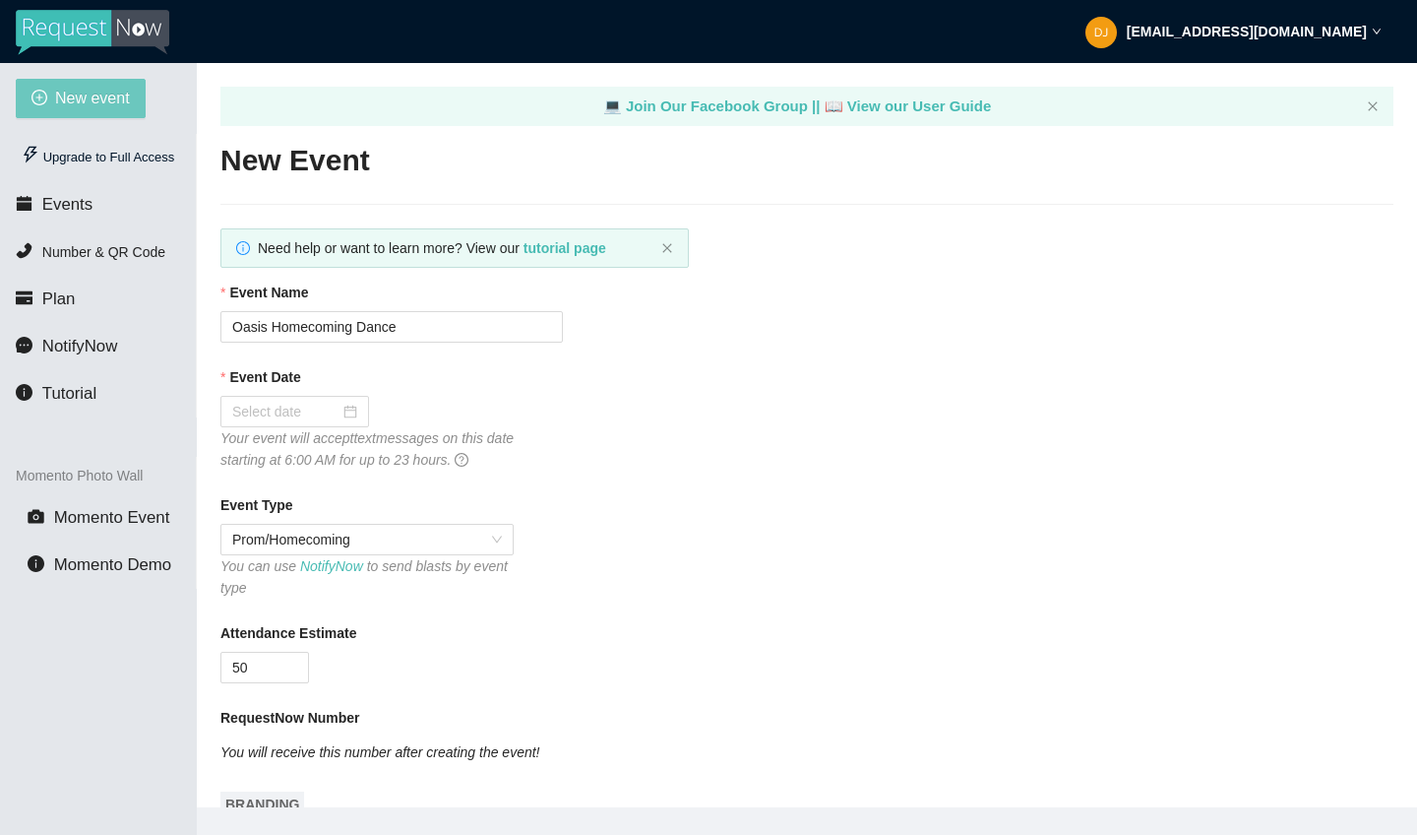
type textarea "https://virtualdj.com/ask/DJ_Spinz"
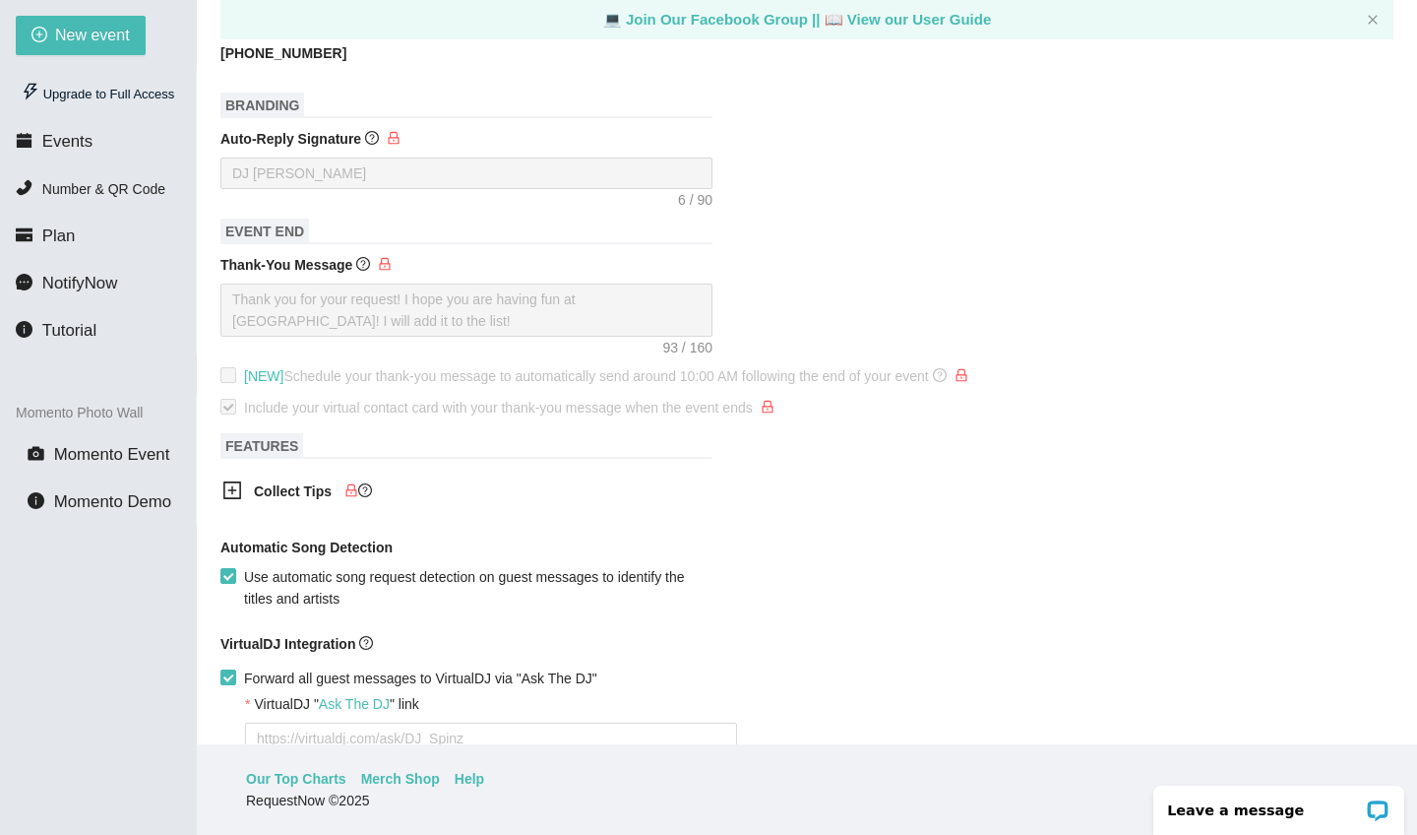
scroll to position [137, 0]
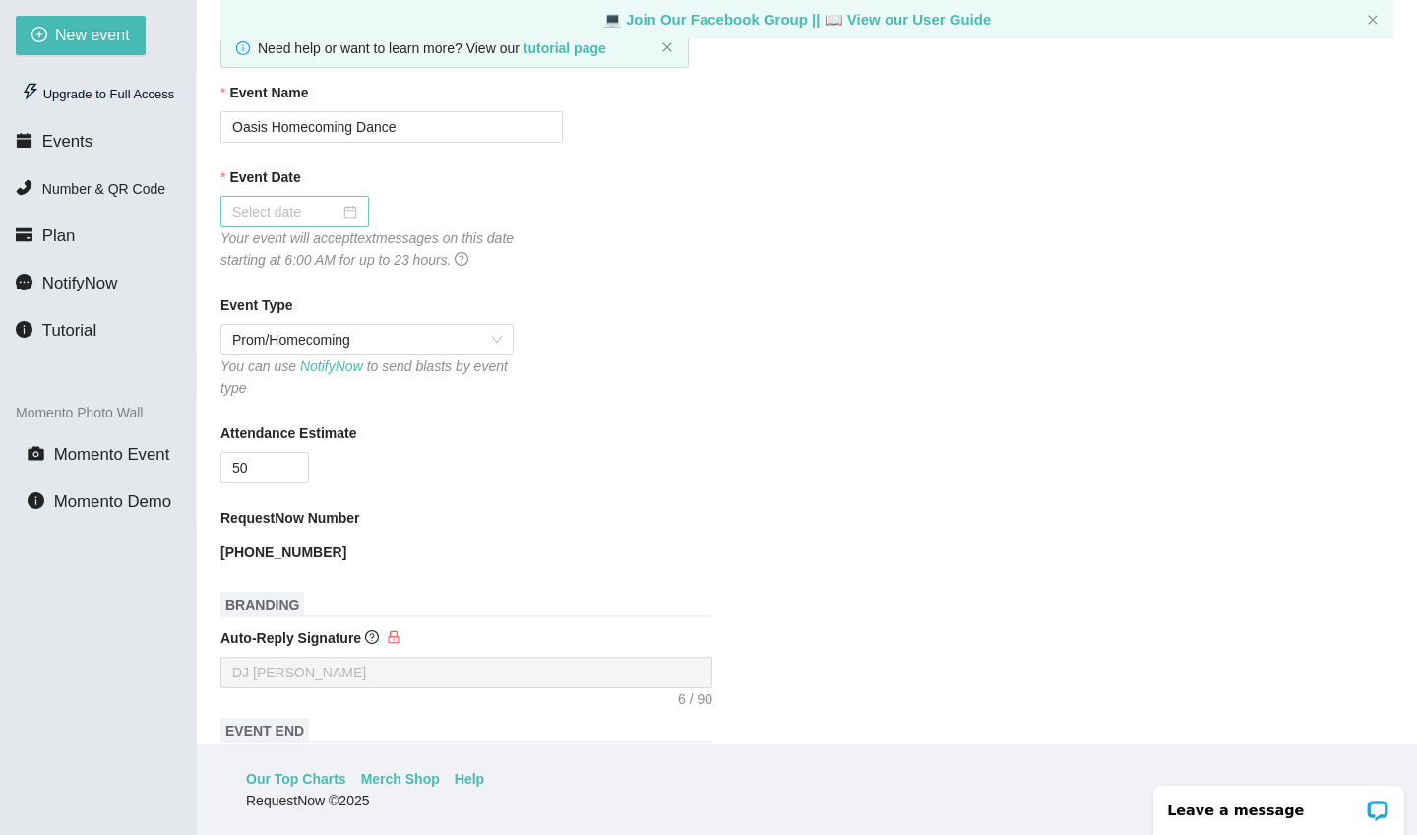
click at [336, 211] on div at bounding box center [294, 212] width 125 height 22
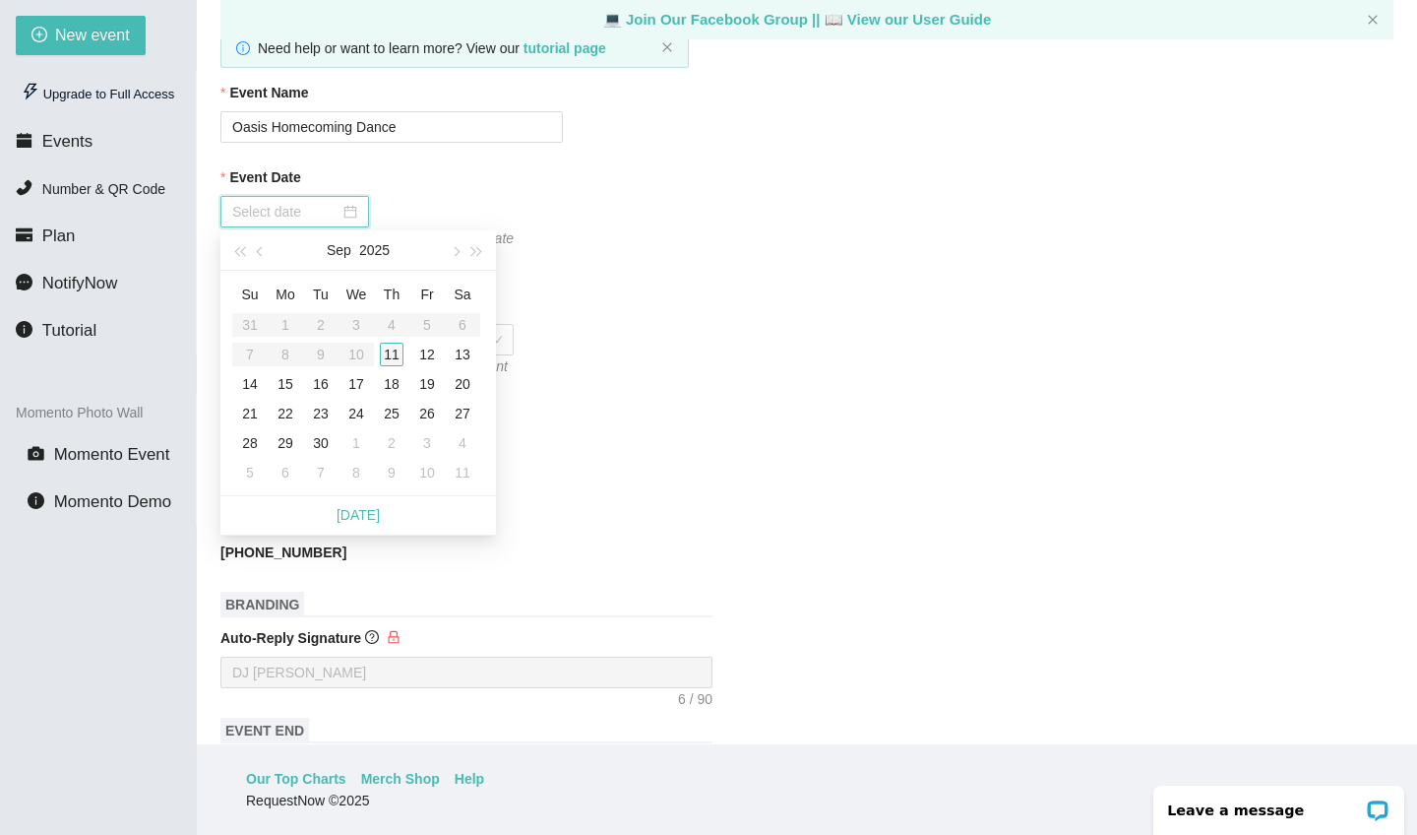
type input "09/11/2025"
type input "09/18/2025"
type input "09/25/2025"
type input "09/18/2025"
type input "09/25/2025"
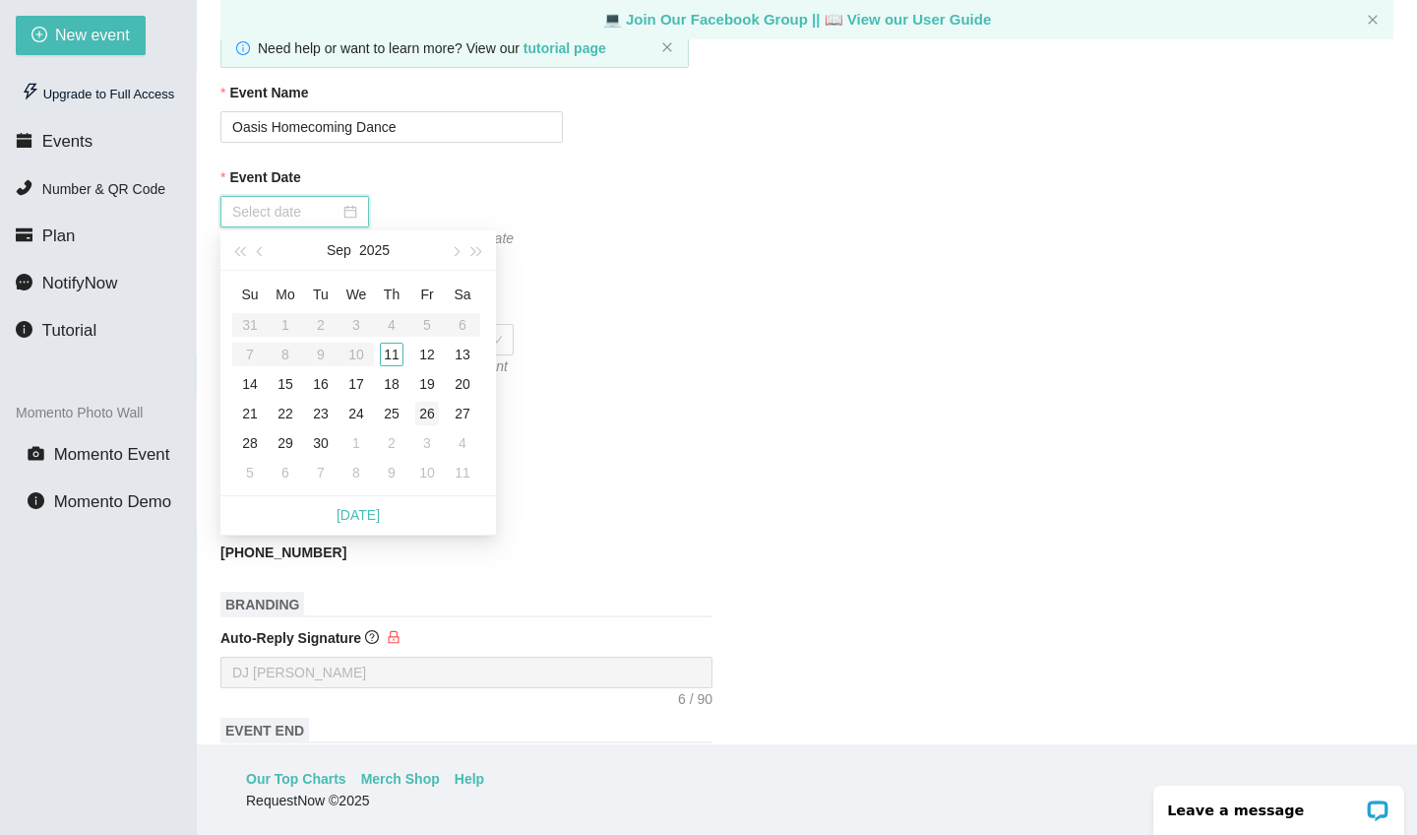
type input "09/26/2025"
type input "09/27/2025"
click at [460, 412] on div "27" at bounding box center [463, 414] width 24 height 24
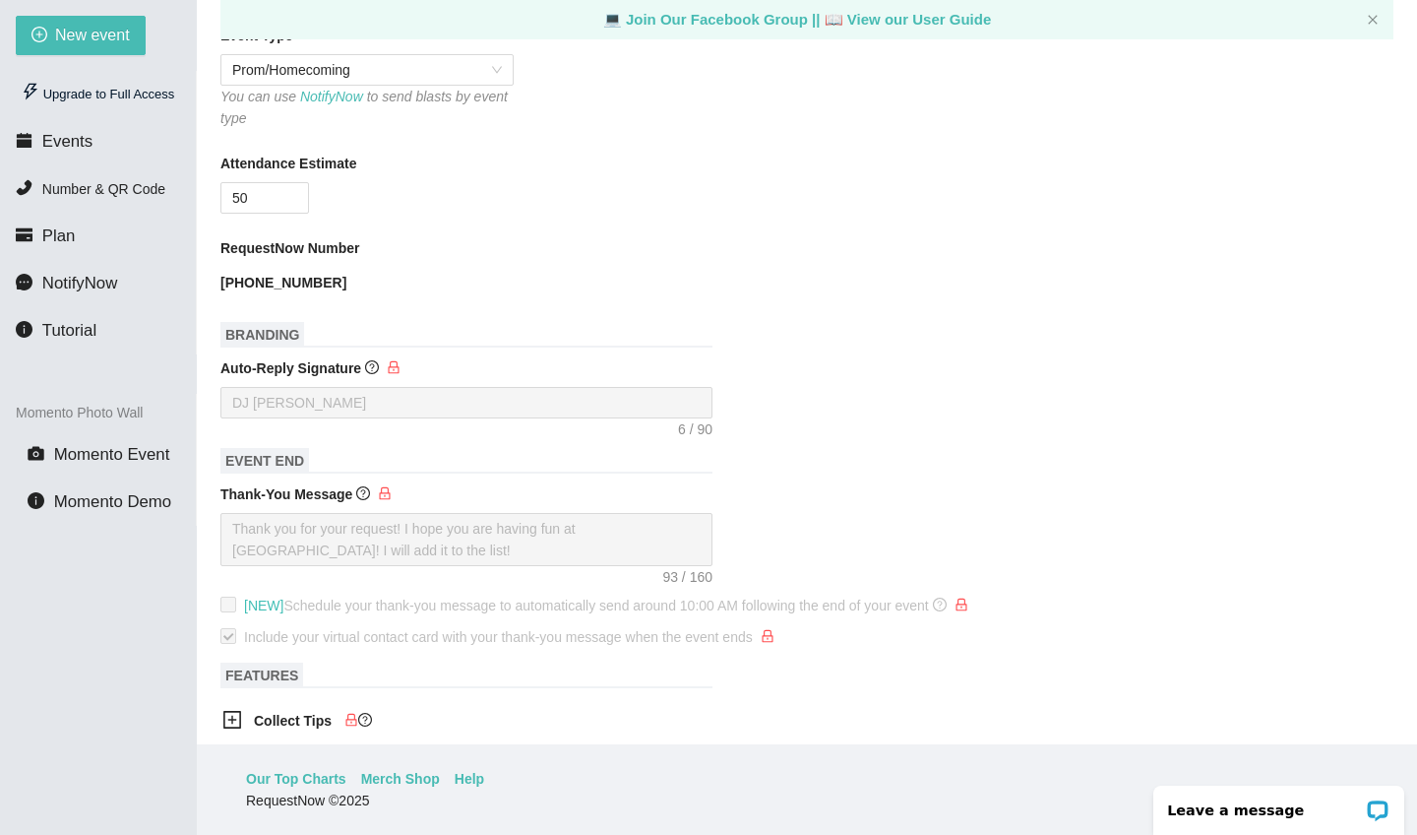
scroll to position [843, 0]
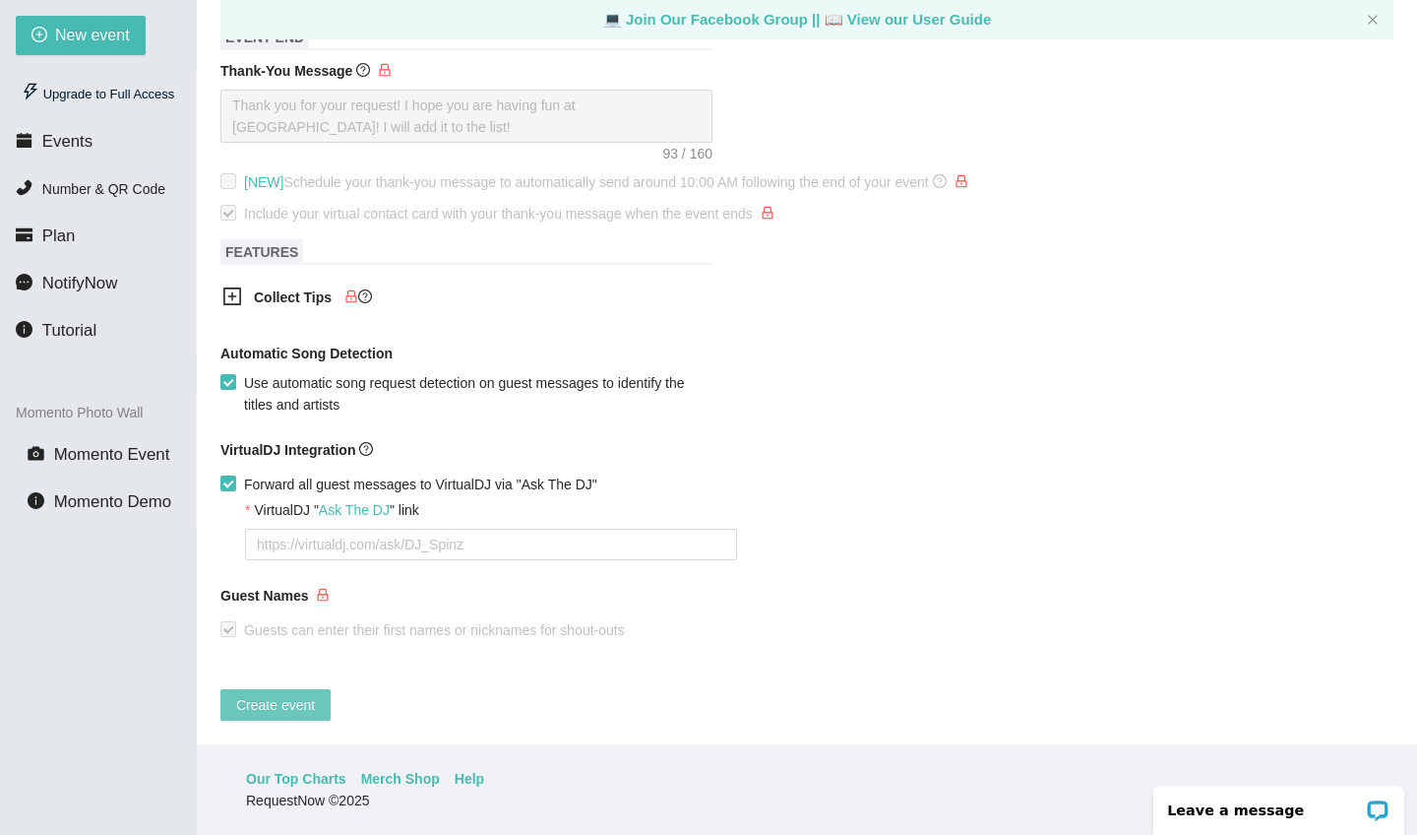
click at [306, 694] on span "Create event" at bounding box center [275, 705] width 79 height 22
click at [511, 529] on textarea "VirtualDJ " Ask The DJ " link" at bounding box center [491, 544] width 492 height 31
click at [237, 473] on span "Forward all guest messages to VirtualDJ via "Ask The DJ"" at bounding box center [420, 484] width 369 height 22
click at [234, 475] on input "Forward all guest messages to VirtualDJ via "Ask The DJ"" at bounding box center [227, 482] width 14 height 14
checkbox input "false"
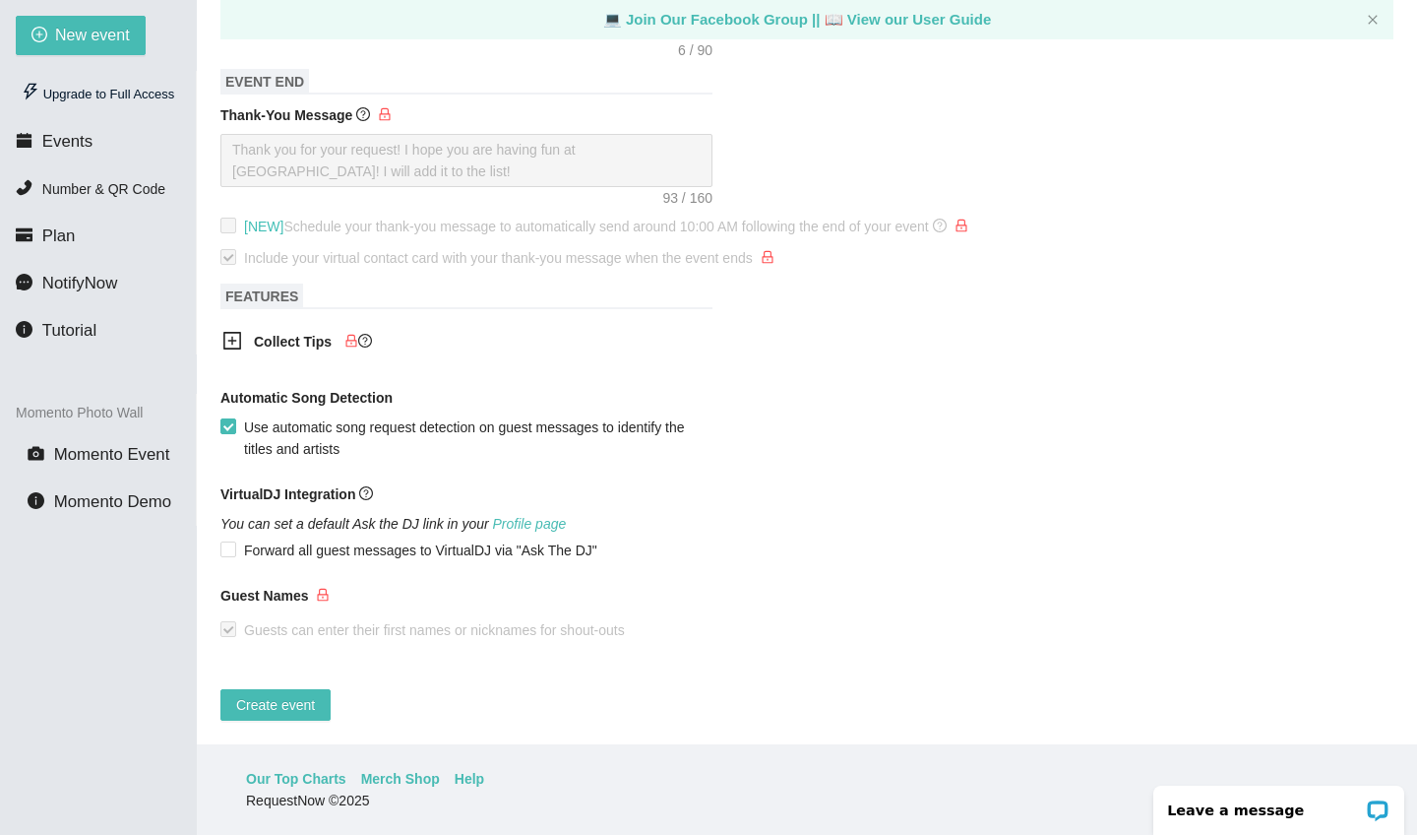
scroll to position [799, 0]
click at [288, 694] on span "Create event" at bounding box center [275, 705] width 79 height 22
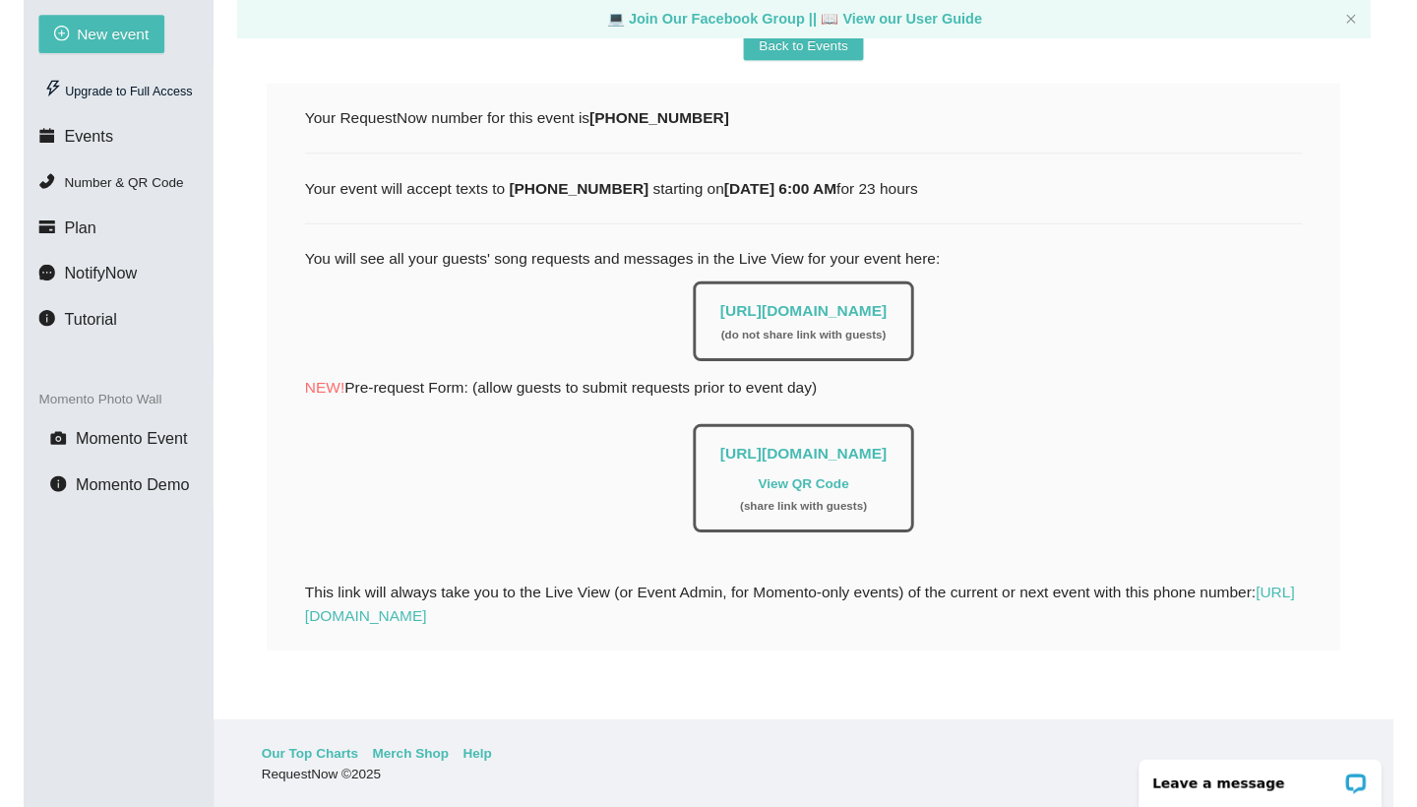
scroll to position [265, 0]
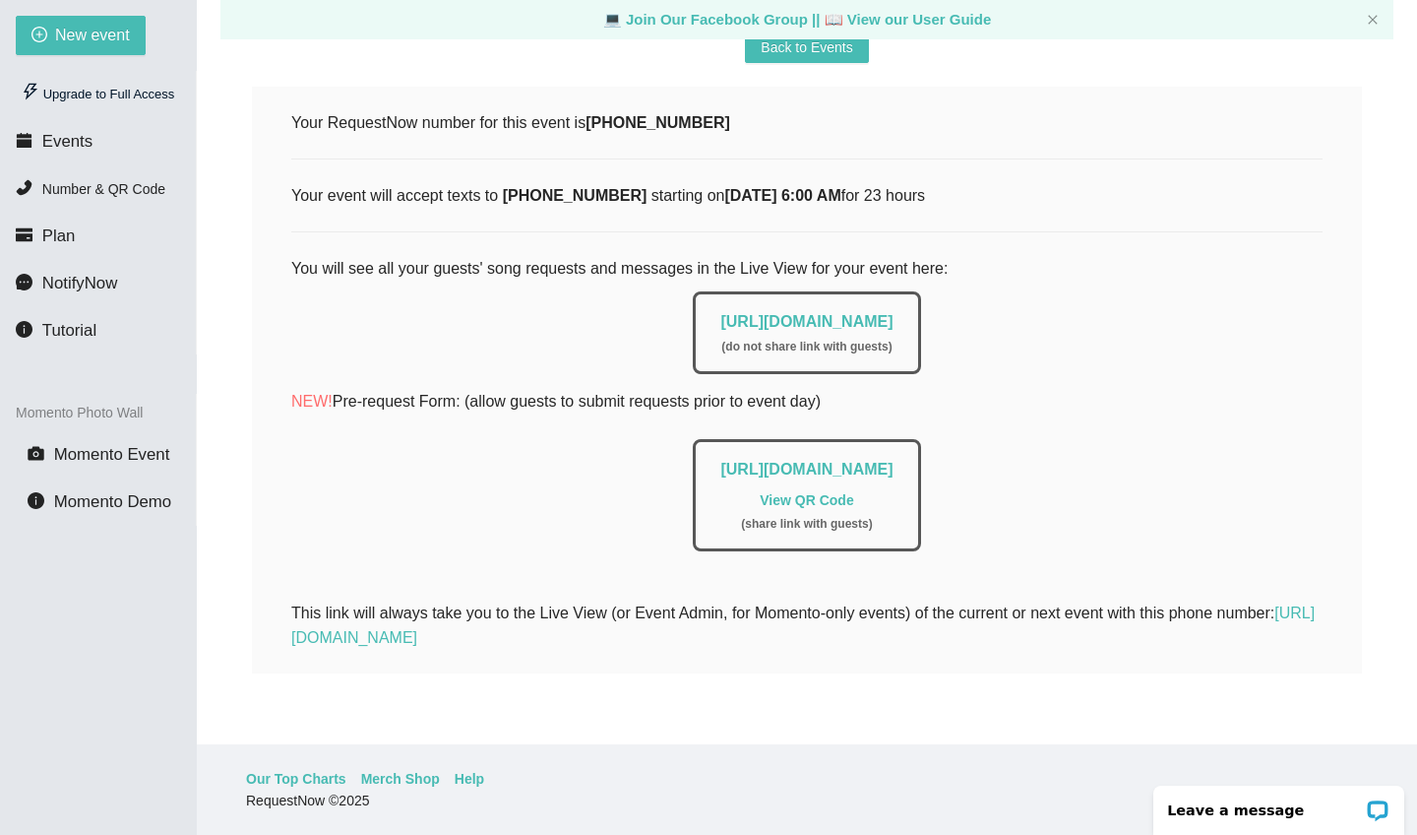
click at [801, 492] on link "View QR Code" at bounding box center [807, 500] width 94 height 16
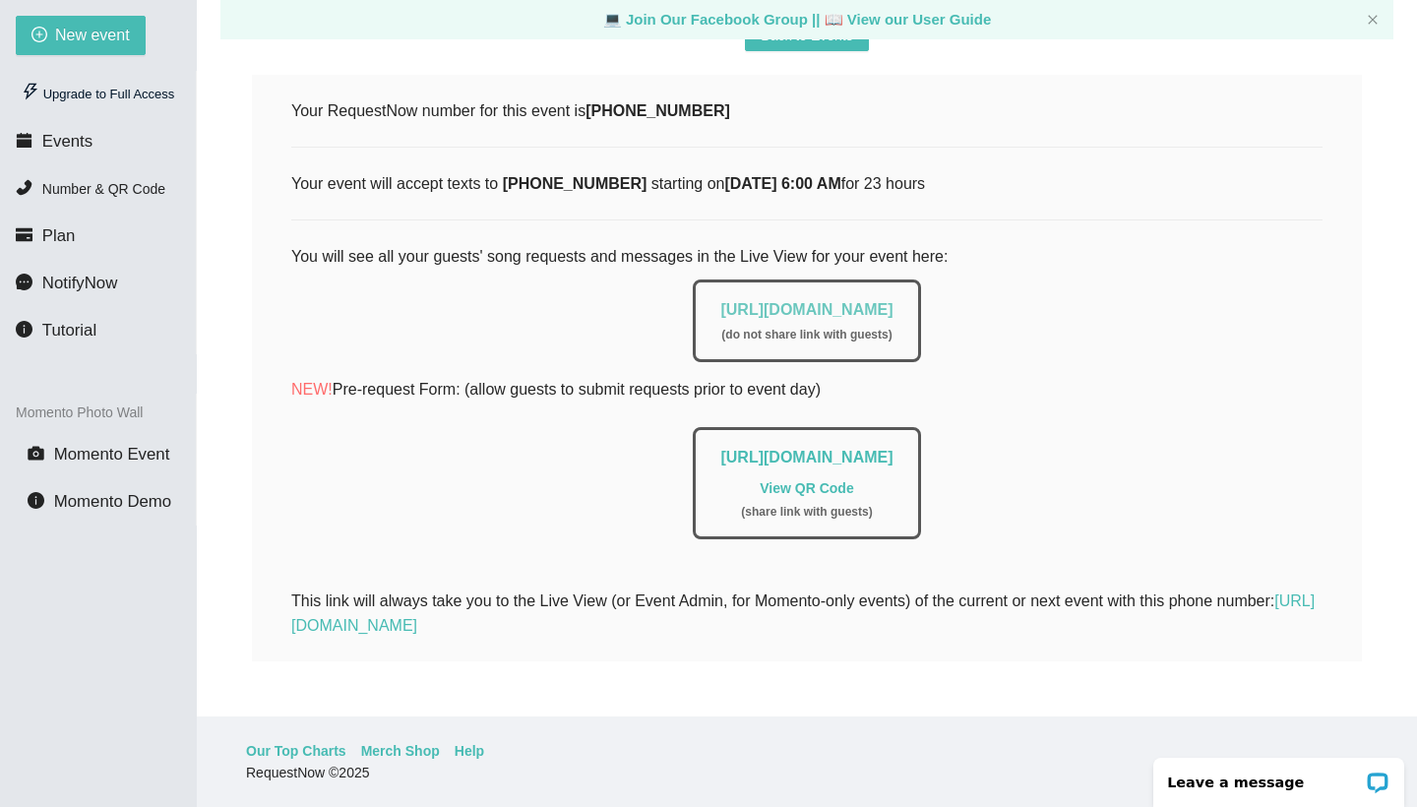
click at [893, 308] on link "https://app.requestnow.io/live/rdvannr" at bounding box center [806, 309] width 172 height 17
click at [791, 458] on link "https://app.requestnow.io/add-requests/512ee9fb-2142-4ef5-b5ea-944b7813ae16" at bounding box center [806, 457] width 172 height 17
